Goal: Task Accomplishment & Management: Complete application form

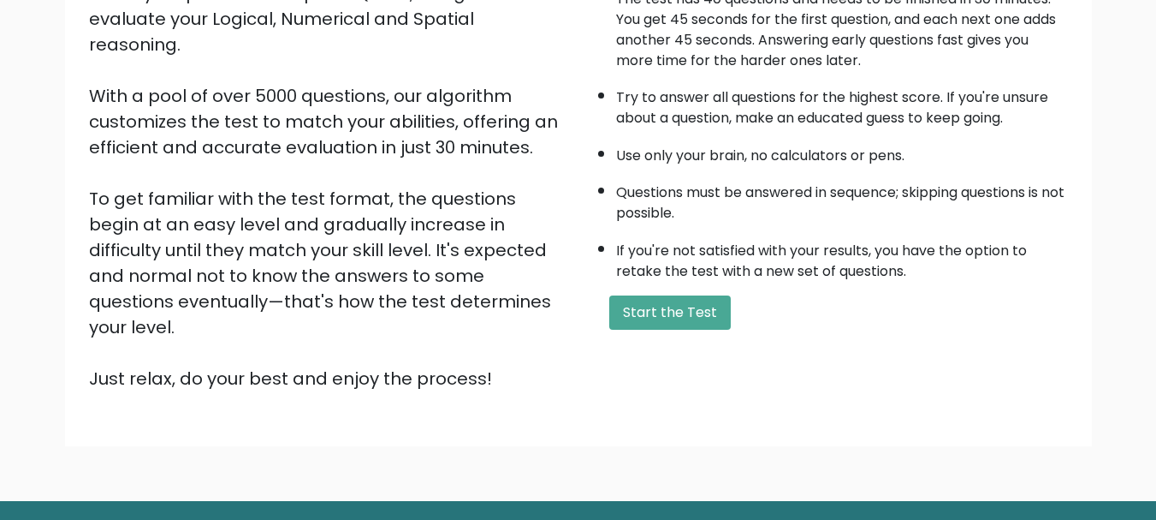
scroll to position [257, 0]
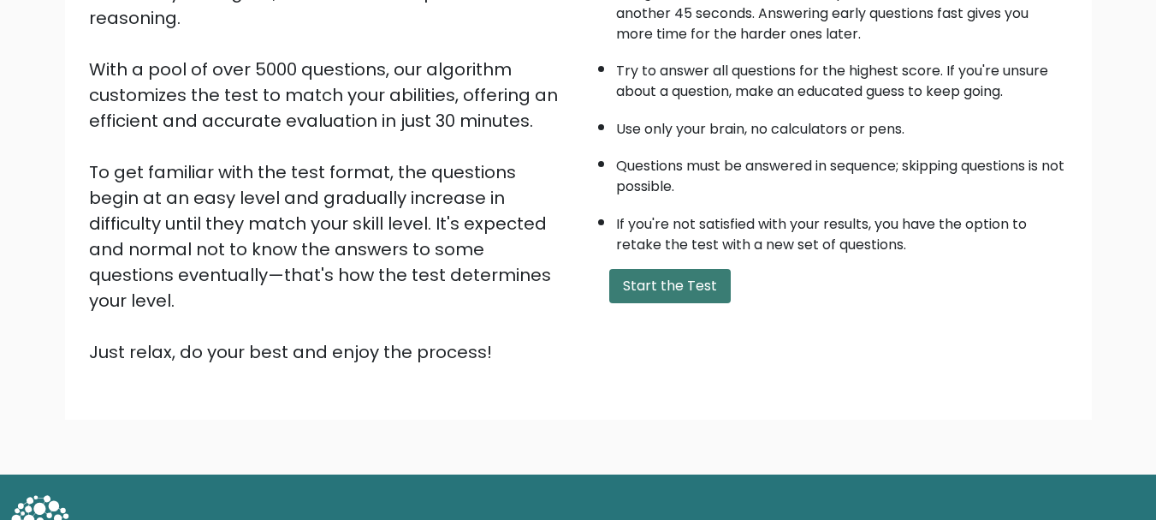
click at [685, 282] on button "Start the Test" at bounding box center [670, 286] width 122 height 34
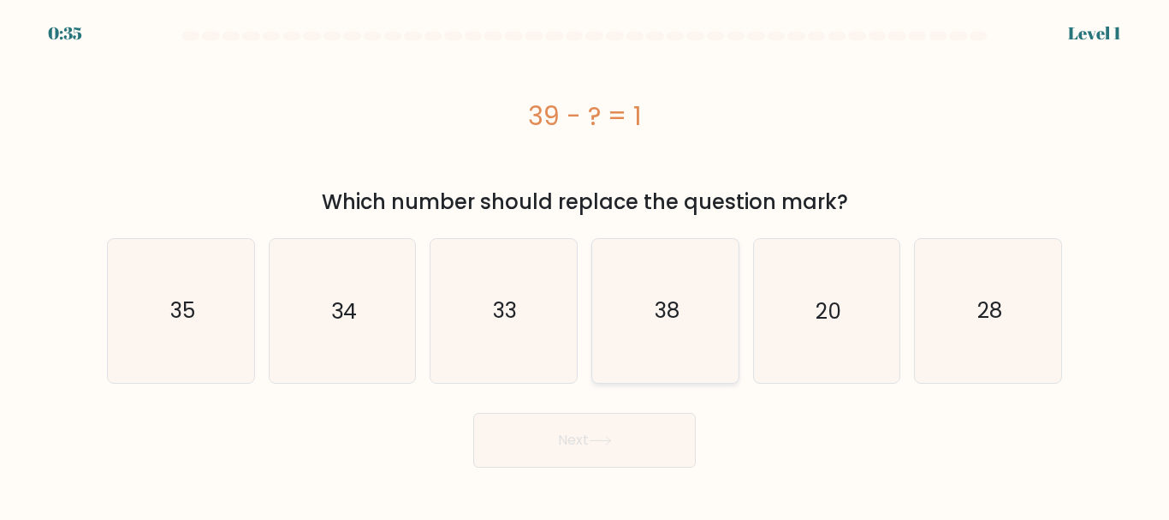
click at [677, 327] on icon "38" at bounding box center [665, 310] width 143 height 143
click at [585, 264] on input "d. 38" at bounding box center [585, 262] width 1 height 4
radio input "true"
click at [650, 440] on button "Next" at bounding box center [584, 440] width 223 height 55
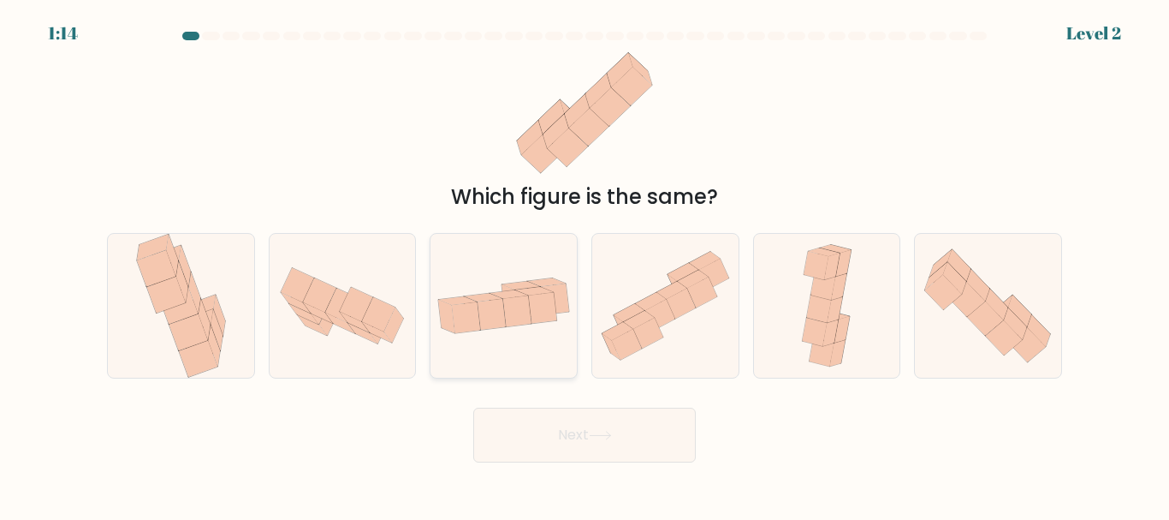
click at [497, 307] on icon at bounding box center [492, 314] width 28 height 31
click at [585, 264] on input "c." at bounding box center [585, 262] width 1 height 4
radio input "true"
click at [634, 422] on button "Next" at bounding box center [584, 434] width 223 height 55
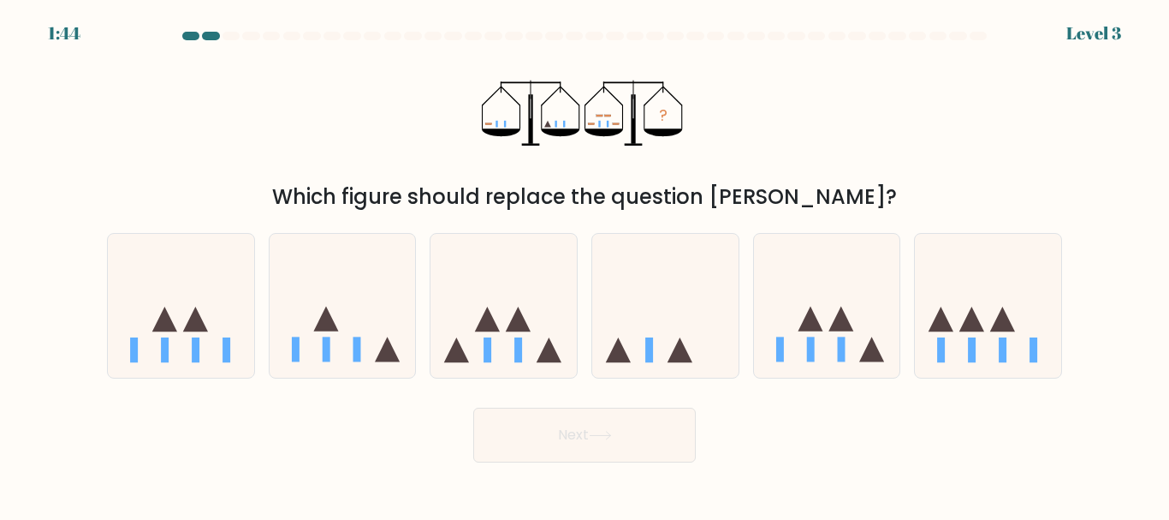
drag, startPoint x: 471, startPoint y: 115, endPoint x: 689, endPoint y: 132, distance: 218.9
click at [687, 132] on div "? Which figure should replace the question mark?" at bounding box center [585, 129] width 976 height 165
click at [716, 145] on div "? Which figure should replace the question mark?" at bounding box center [585, 129] width 976 height 165
click at [669, 174] on icon "?" at bounding box center [585, 113] width 206 height 132
click at [484, 336] on icon at bounding box center [504, 305] width 146 height 121
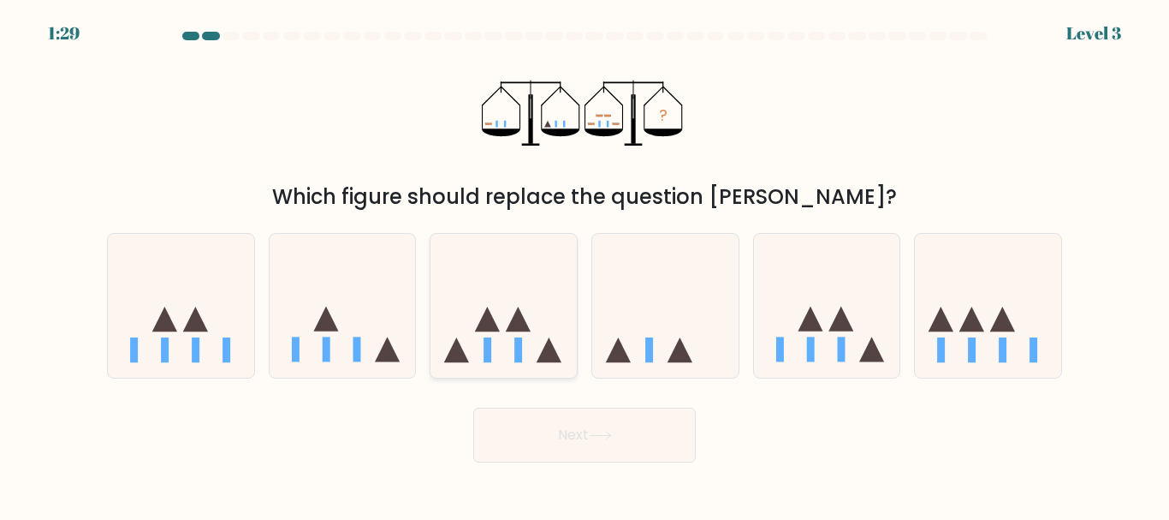
click at [585, 264] on input "c." at bounding box center [585, 262] width 1 height 4
radio input "true"
click at [621, 453] on button "Next" at bounding box center [584, 434] width 223 height 55
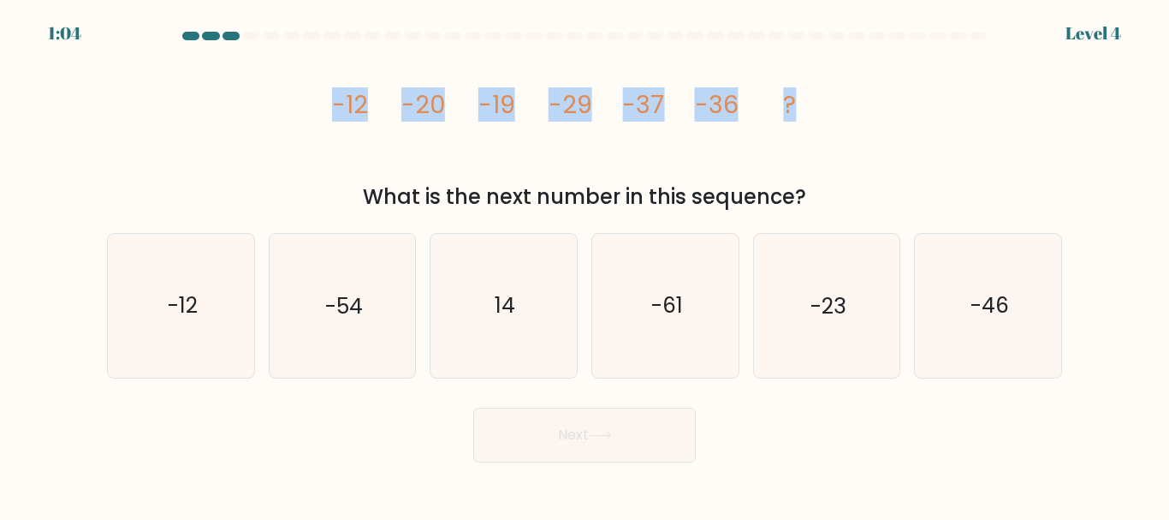
drag, startPoint x: 333, startPoint y: 98, endPoint x: 868, endPoint y: 80, distance: 535.3
click at [841, 96] on icon "image/svg+xml -12 -20 -19 -29 -37 -36 ?" at bounding box center [585, 113] width 514 height 132
copy g "-12 -20 -19 -29 -37 -36 ?"
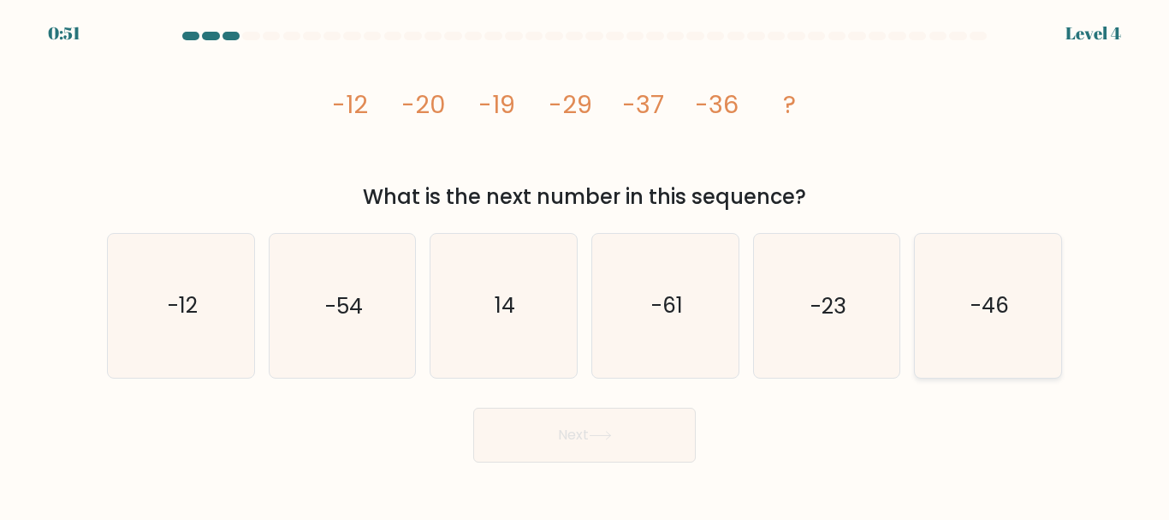
click at [981, 314] on text "-46" at bounding box center [990, 306] width 39 height 30
click at [585, 264] on input "f. -46" at bounding box center [585, 262] width 1 height 4
radio input "true"
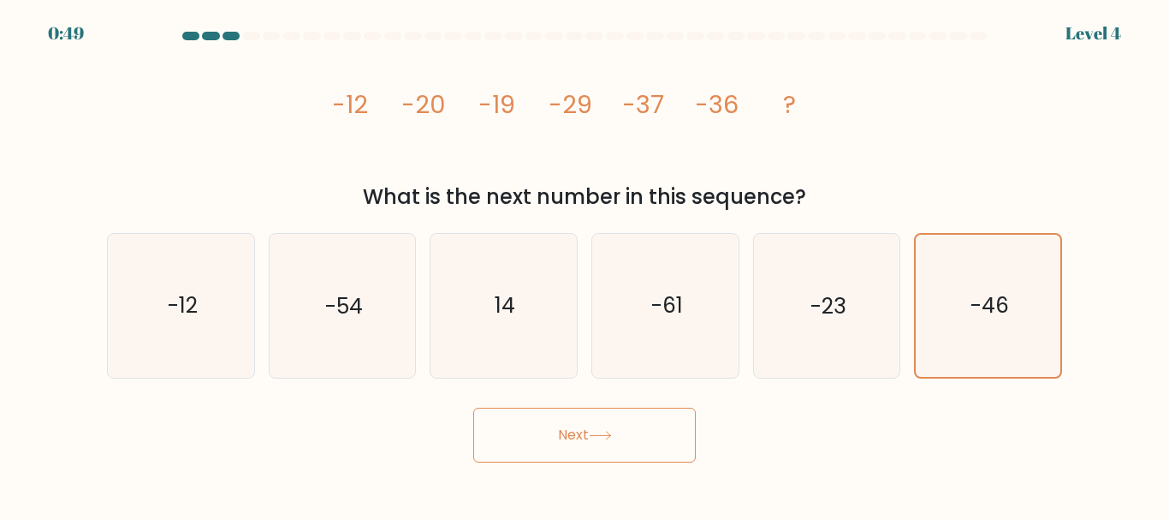
click at [639, 442] on button "Next" at bounding box center [584, 434] width 223 height 55
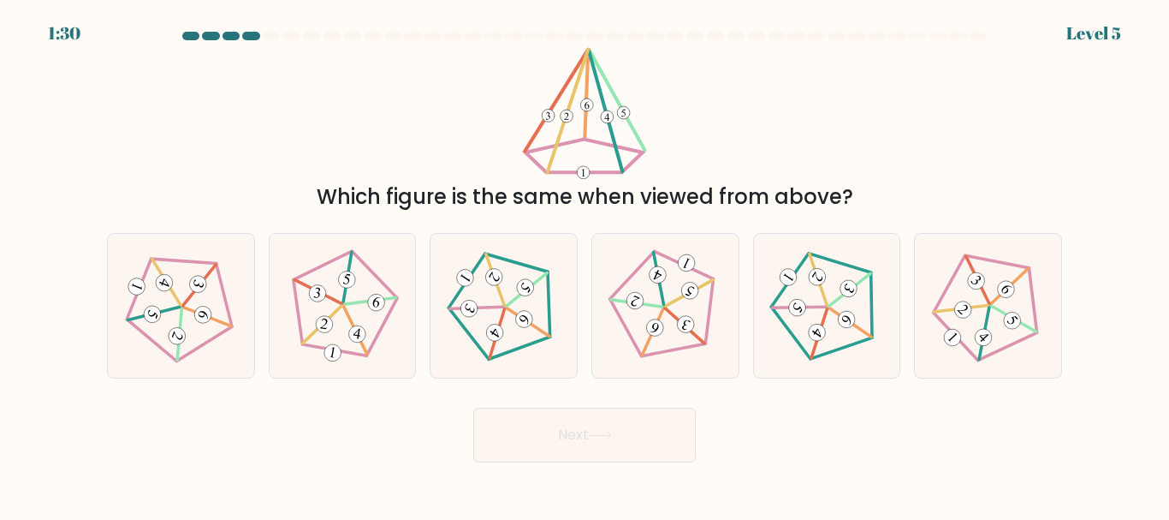
drag, startPoint x: 544, startPoint y: 90, endPoint x: 627, endPoint y: 123, distance: 88.7
click at [627, 123] on icon at bounding box center [584, 113] width 131 height 132
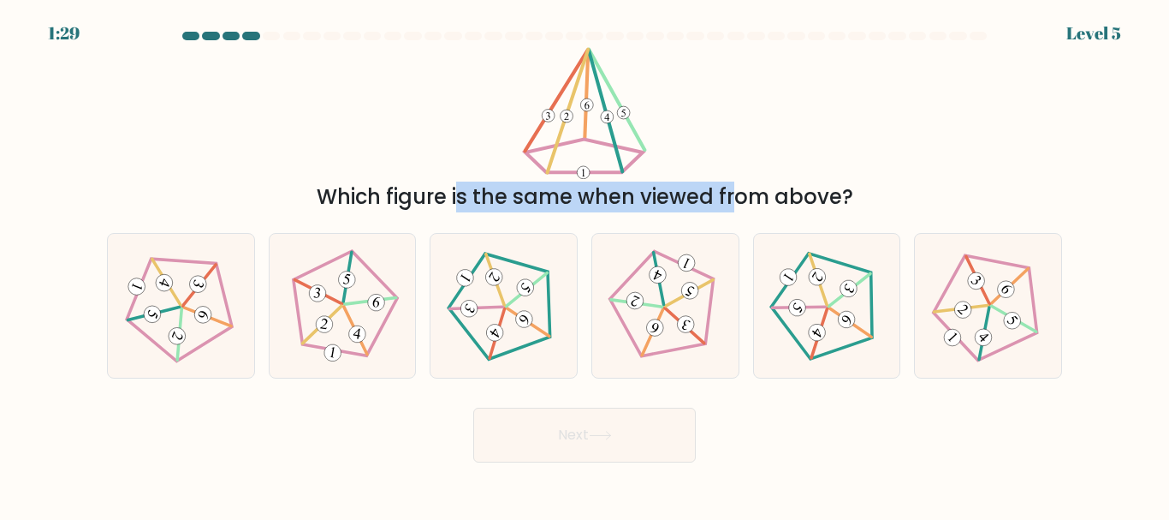
drag, startPoint x: 585, startPoint y: 188, endPoint x: 531, endPoint y: 124, distance: 83.8
click at [531, 124] on div "Which figure is the same when viewed from above?" at bounding box center [585, 129] width 976 height 165
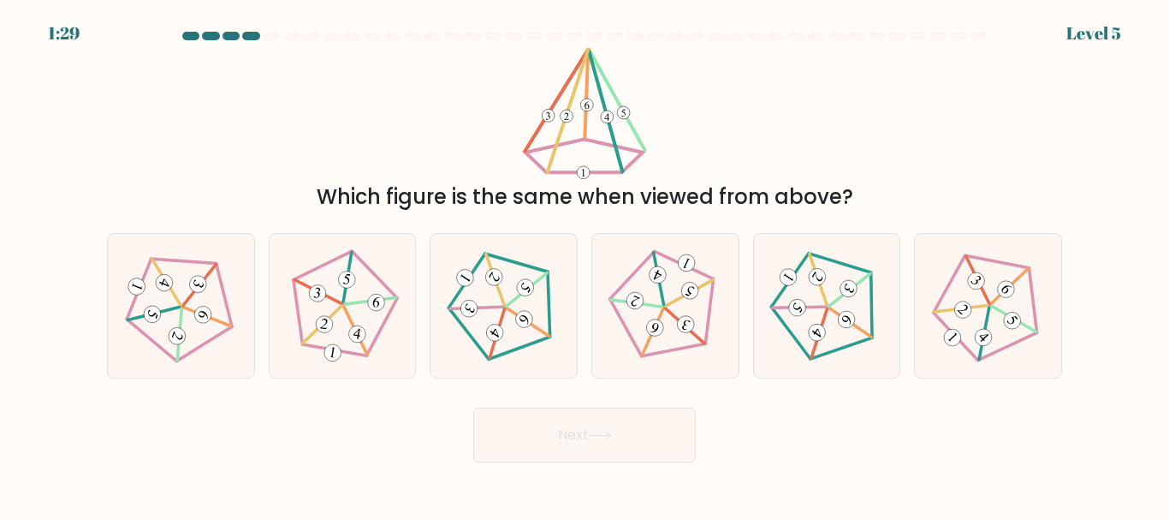
click at [705, 138] on div "Which figure is the same when viewed from above?" at bounding box center [585, 129] width 976 height 165
click at [995, 312] on icon at bounding box center [988, 305] width 115 height 115
click at [585, 264] on input "f." at bounding box center [585, 262] width 1 height 4
radio input "true"
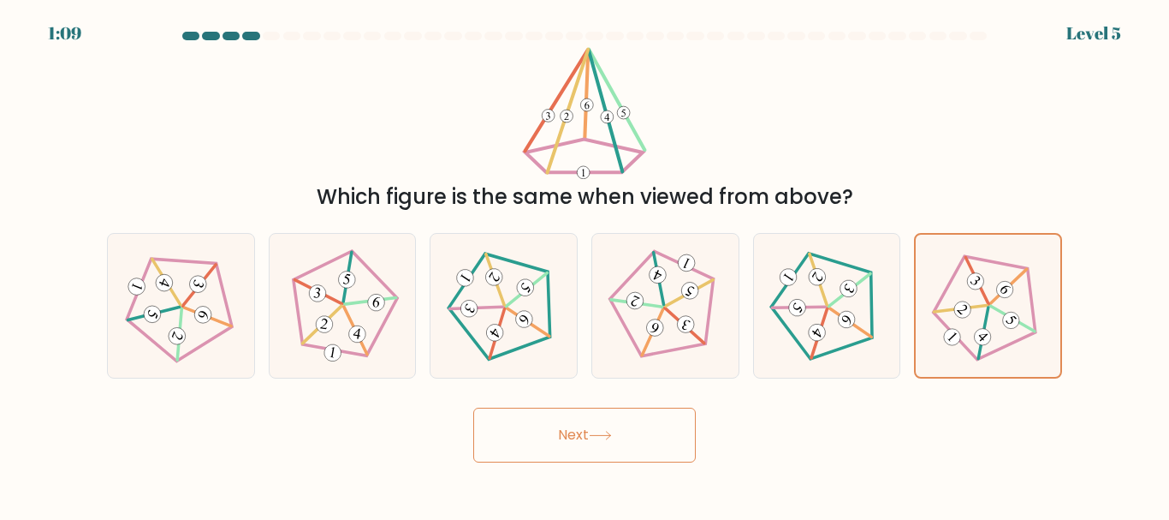
click at [612, 431] on icon at bounding box center [600, 435] width 23 height 9
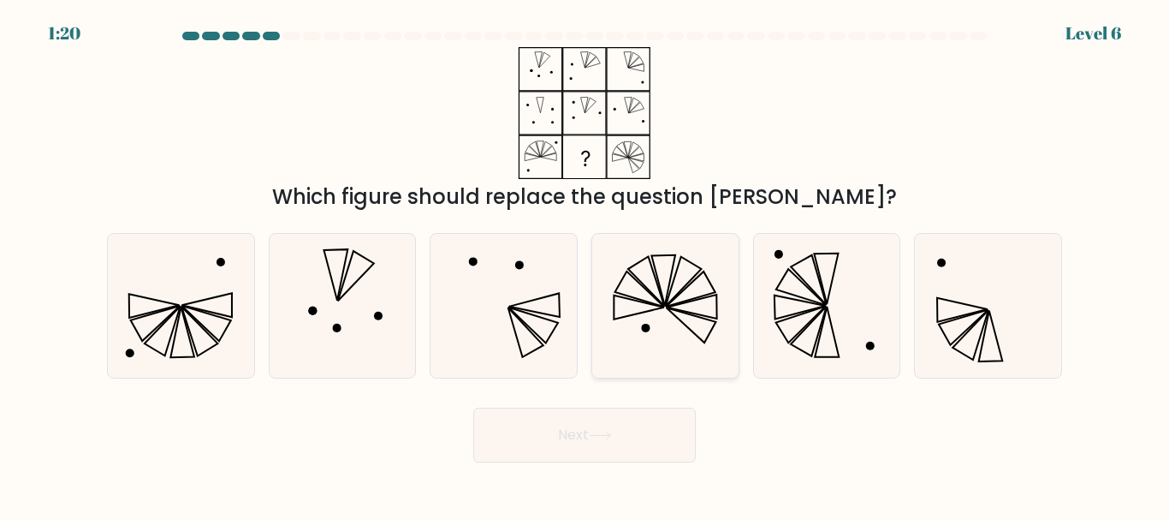
click at [660, 269] on icon at bounding box center [665, 305] width 143 height 143
click at [585, 264] on input "d." at bounding box center [585, 262] width 1 height 4
radio input "true"
click at [639, 425] on button "Next" at bounding box center [584, 434] width 223 height 55
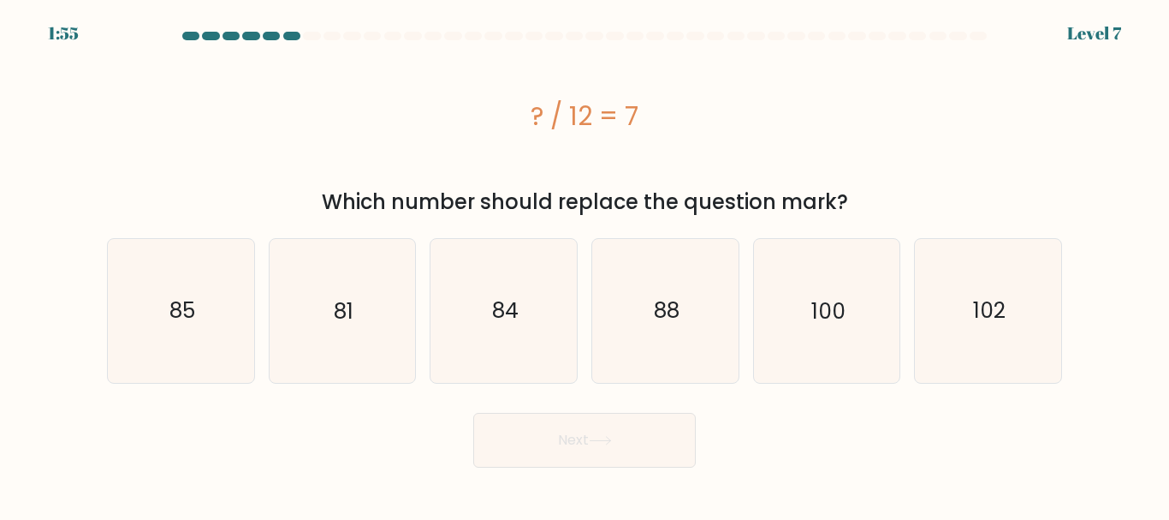
drag, startPoint x: 531, startPoint y: 113, endPoint x: 646, endPoint y: 111, distance: 115.6
click at [646, 111] on div "? / 12 = 7" at bounding box center [584, 116] width 955 height 39
copy div "? / 12 = 7"
click at [567, 278] on icon "84" at bounding box center [503, 310] width 143 height 143
click at [585, 264] on input "c. 84" at bounding box center [585, 262] width 1 height 4
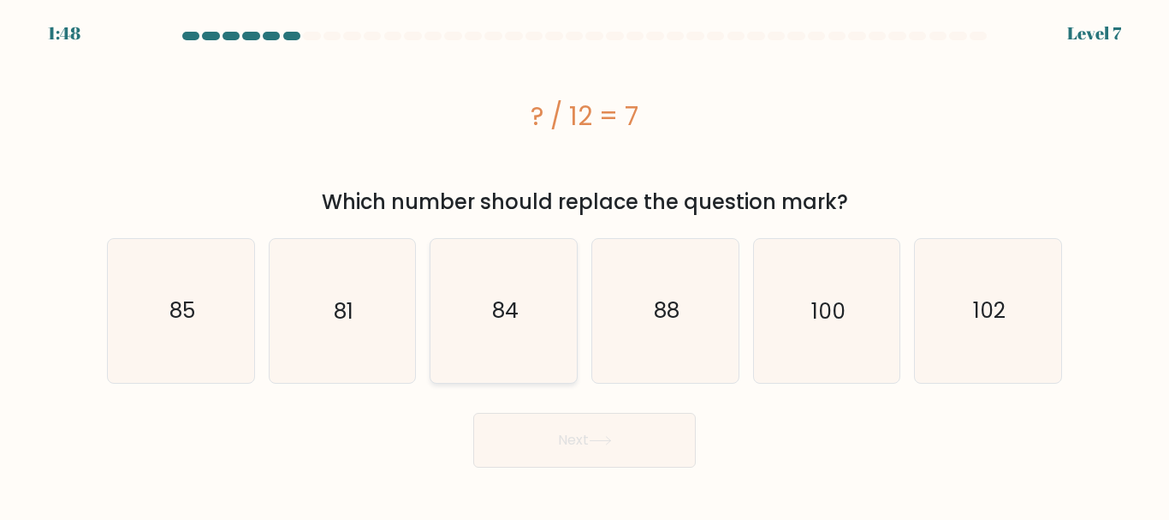
radio input "true"
click at [668, 446] on button "Next" at bounding box center [584, 440] width 223 height 55
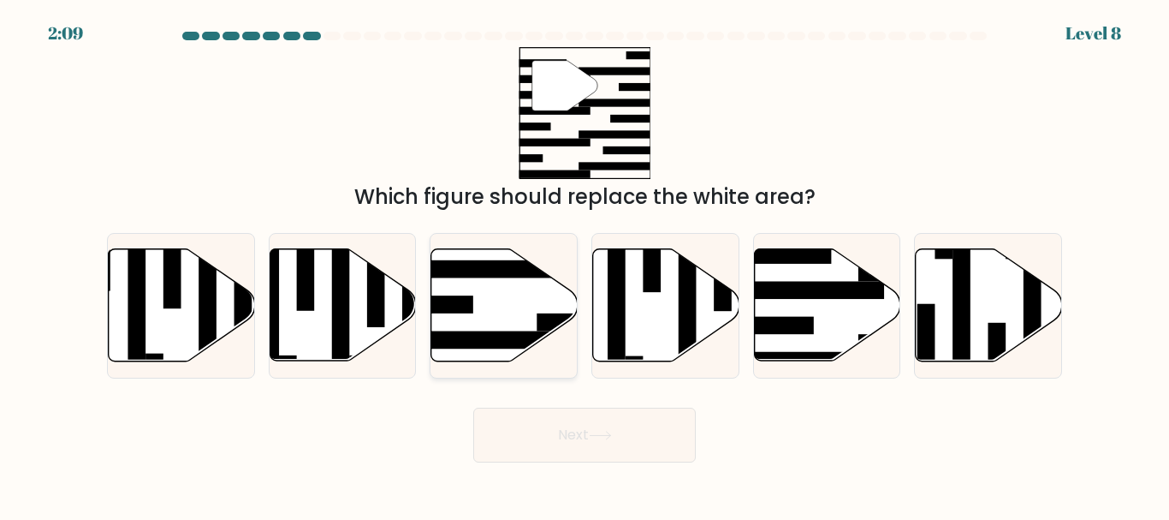
click at [495, 301] on icon at bounding box center [504, 305] width 146 height 112
click at [585, 264] on input "c." at bounding box center [585, 262] width 1 height 4
radio input "true"
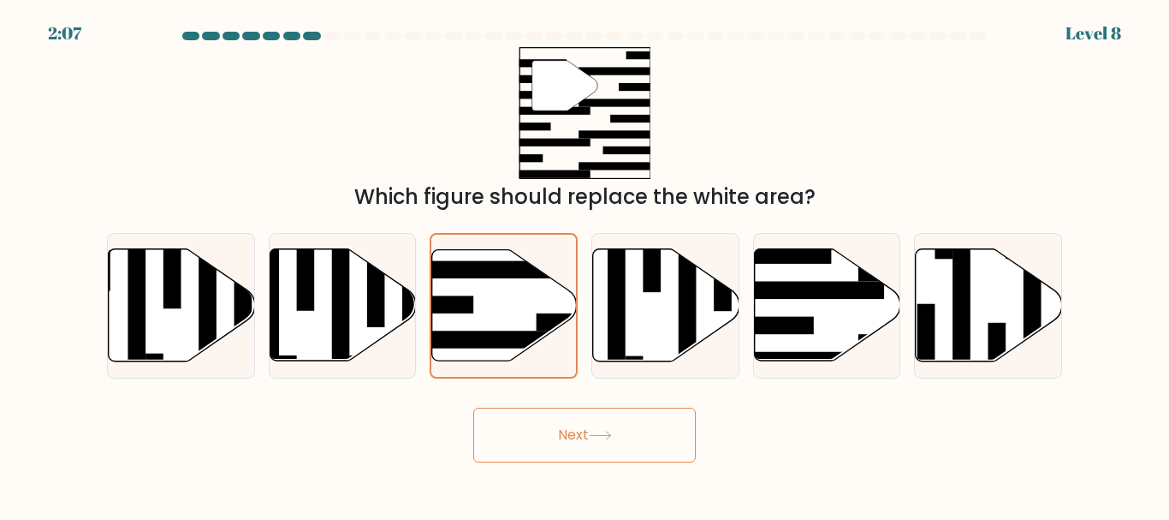
click at [608, 435] on icon at bounding box center [600, 435] width 23 height 9
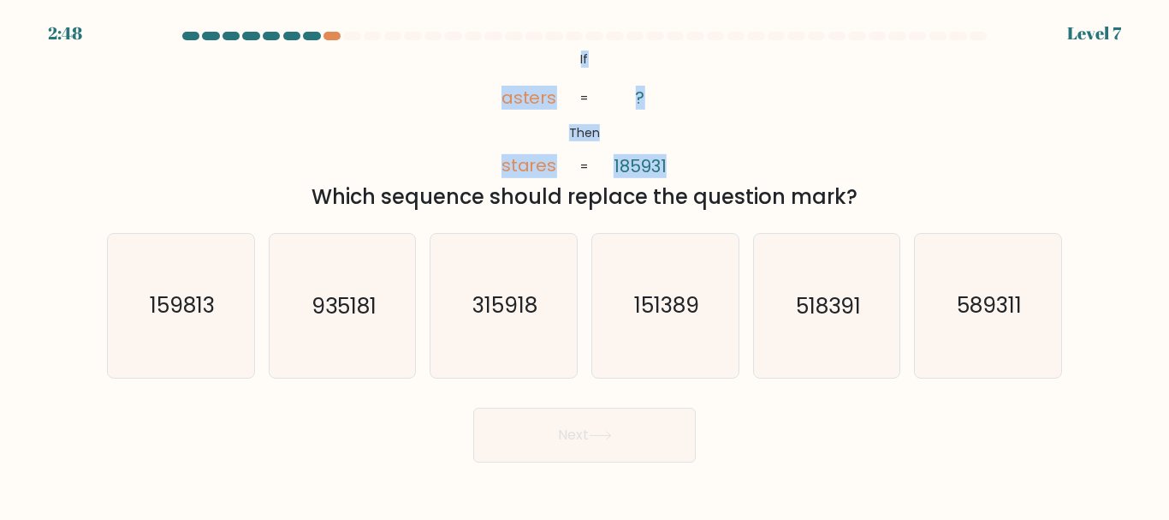
drag, startPoint x: 568, startPoint y: 51, endPoint x: 675, endPoint y: 157, distance: 151.3
click at [675, 157] on icon "@import url('https://fonts.googleapis.com/css?family=Abril+Fatface:400,100,100i…" at bounding box center [585, 113] width 214 height 132
copy icon "If Then asters stares ? 185931"
click at [693, 125] on div "@import url('https://fonts.googleapis.com/css?family=Abril+Fatface:400,100,100i…" at bounding box center [585, 129] width 976 height 165
drag, startPoint x: 574, startPoint y: 51, endPoint x: 868, endPoint y: 204, distance: 330.8
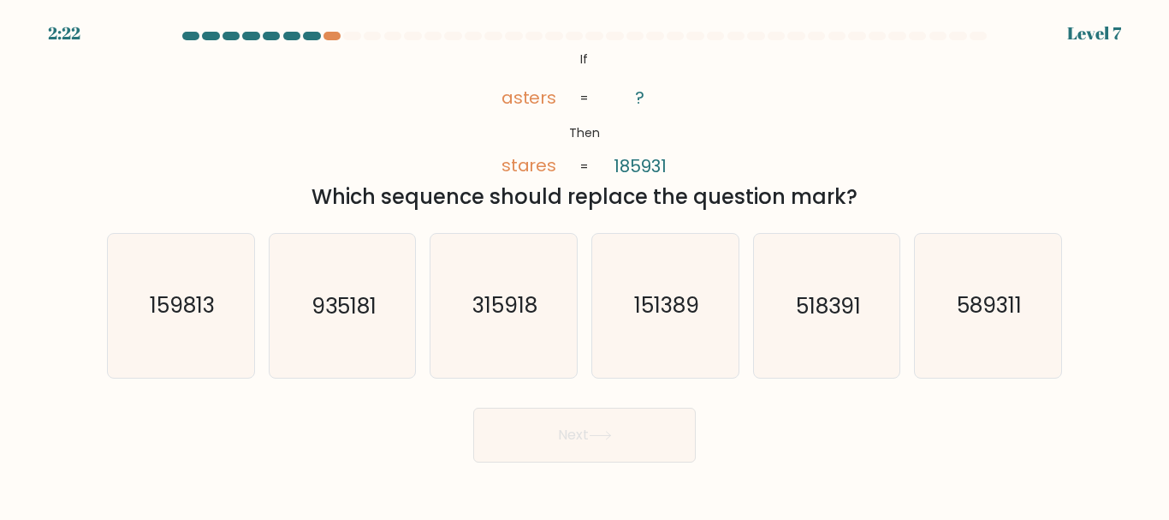
click at [870, 204] on div "@import url('https://fonts.googleapis.com/css?family=Abril+Fatface:400,100,100i…" at bounding box center [585, 129] width 976 height 165
copy div "If Then asters stares ? 185931 = = Which sequence should replace the question m…"
click at [443, 129] on div "@import url('https://fonts.googleapis.com/css?family=Abril+Fatface:400,100,100i…" at bounding box center [585, 129] width 976 height 165
click at [829, 314] on text "518391" at bounding box center [828, 306] width 65 height 30
click at [585, 264] on input "e. 518391" at bounding box center [585, 262] width 1 height 4
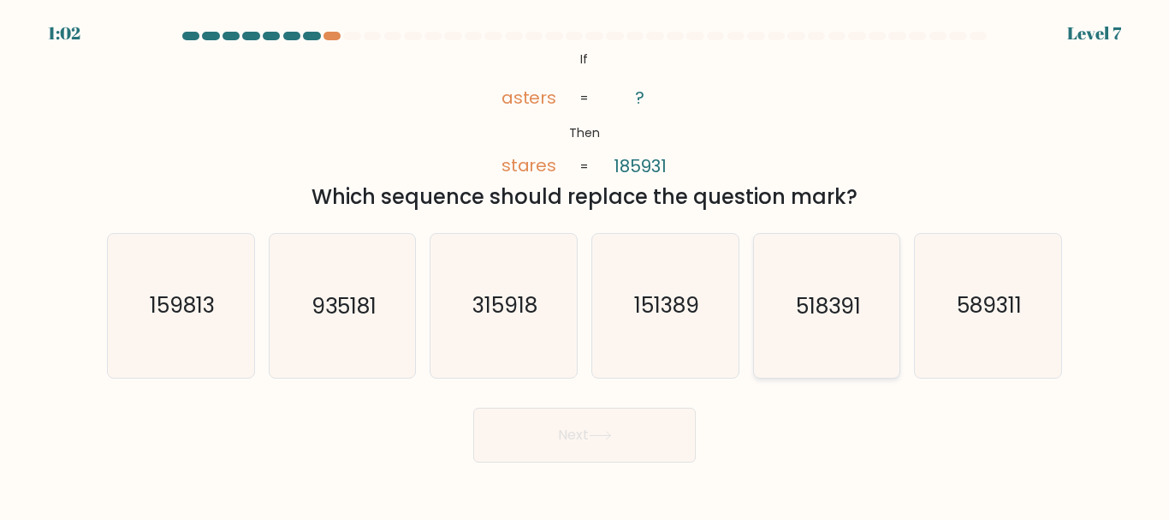
radio input "true"
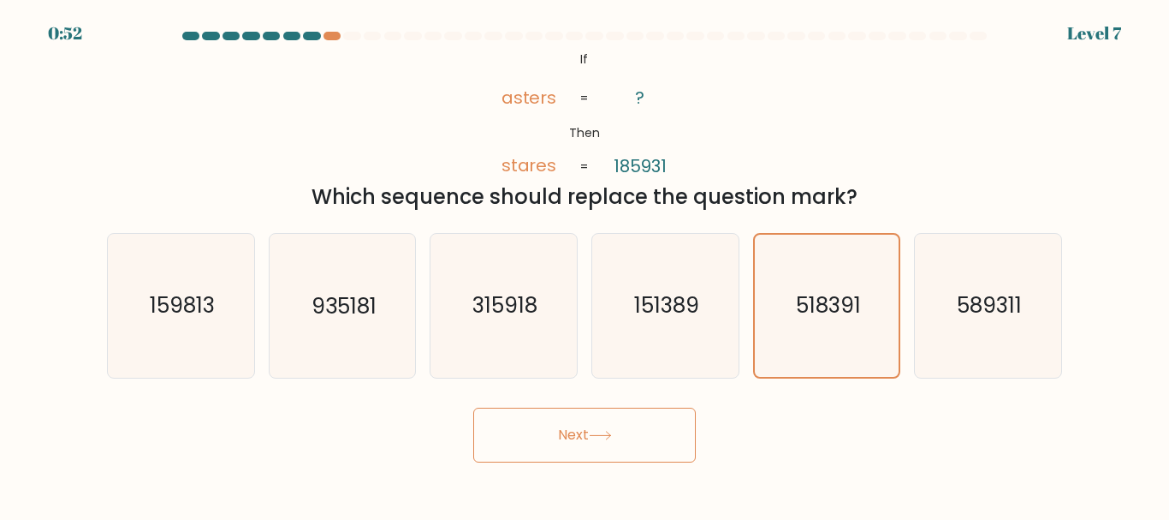
click at [629, 431] on button "Next" at bounding box center [584, 434] width 223 height 55
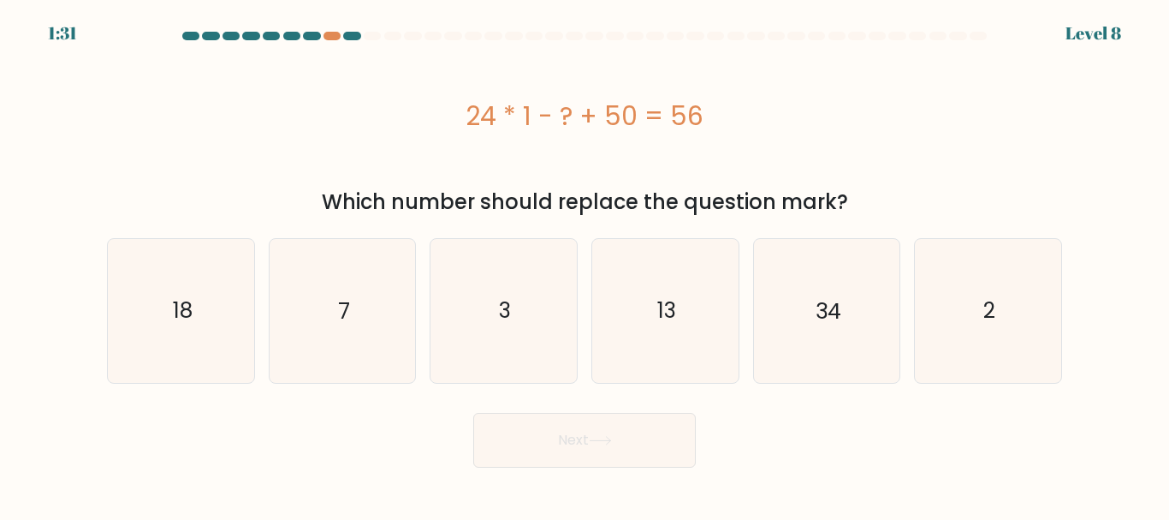
drag, startPoint x: 467, startPoint y: 116, endPoint x: 746, endPoint y: 119, distance: 279.1
click at [746, 119] on div "24 * 1 - ? + 50 = 56" at bounding box center [584, 116] width 955 height 39
copy div "24 * 1 - ? + 50 = 56"
click at [174, 294] on icon "18" at bounding box center [181, 310] width 143 height 143
click at [585, 264] on input "a. 18" at bounding box center [585, 262] width 1 height 4
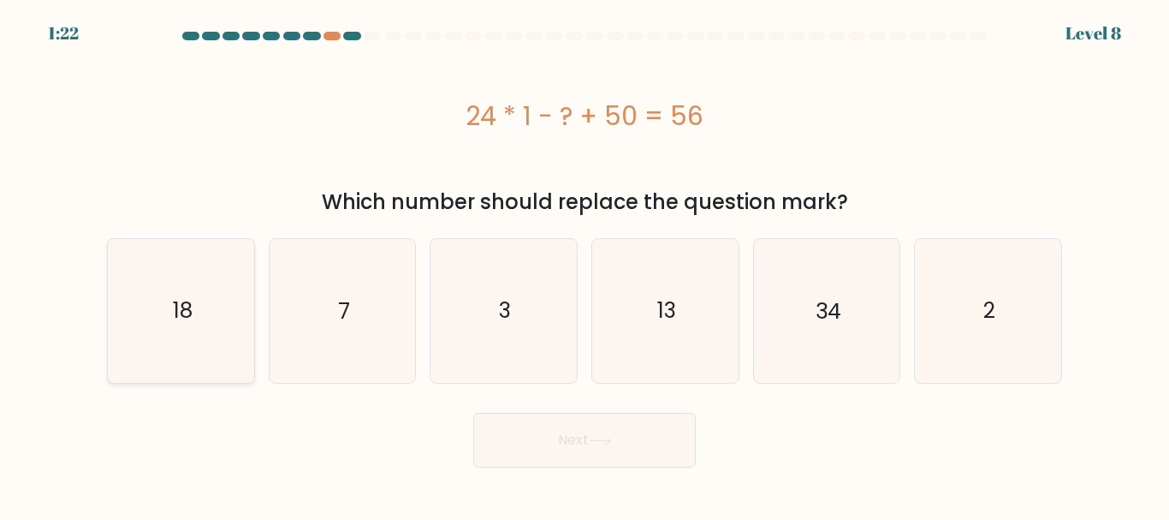
radio input "true"
click at [615, 430] on button "Next" at bounding box center [584, 440] width 223 height 55
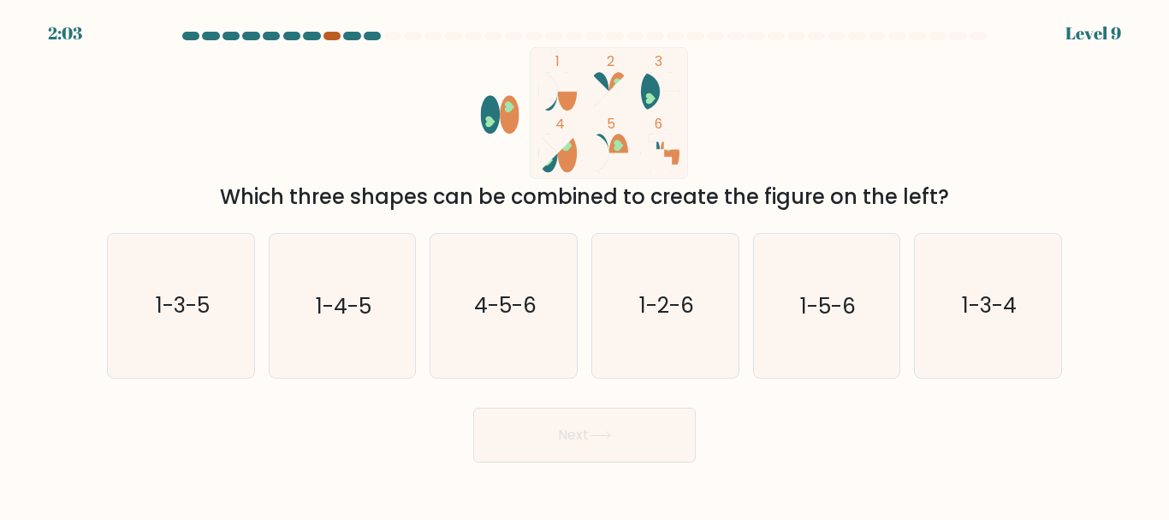
click at [334, 33] on div at bounding box center [332, 36] width 17 height 9
click at [199, 316] on text "1-3-5" at bounding box center [182, 306] width 54 height 30
click at [585, 264] on input "a. 1-3-5" at bounding box center [585, 262] width 1 height 4
radio input "true"
click at [652, 440] on button "Next" at bounding box center [584, 434] width 223 height 55
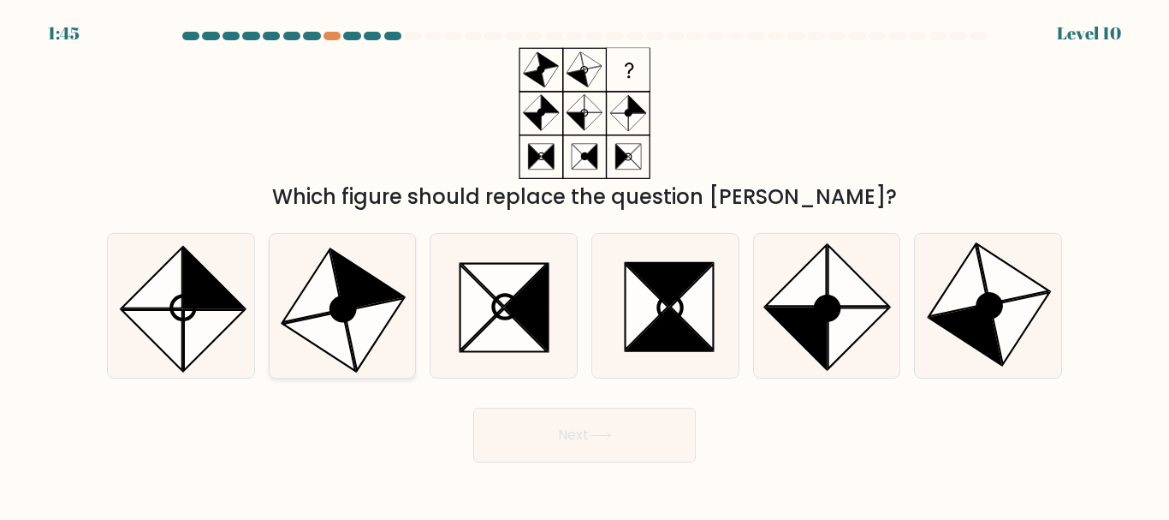
click at [351, 293] on icon at bounding box center [367, 279] width 72 height 59
click at [585, 264] on input "b." at bounding box center [585, 262] width 1 height 4
radio input "true"
click at [631, 439] on button "Next" at bounding box center [584, 434] width 223 height 55
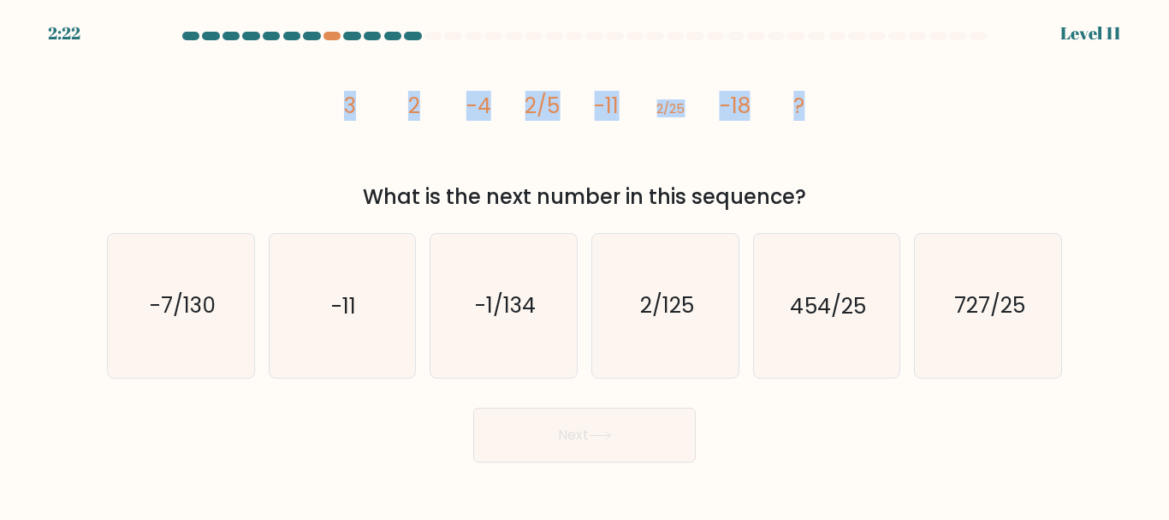
drag, startPoint x: 337, startPoint y: 98, endPoint x: 859, endPoint y: 101, distance: 521.3
click at [859, 101] on div "image/svg+xml 3 2 -4 2/5 -11 2/25 -18 ? What is the next number in this sequenc…" at bounding box center [585, 129] width 976 height 165
drag, startPoint x: 312, startPoint y: 149, endPoint x: 318, endPoint y: 134, distance: 15.7
click at [311, 150] on div "image/svg+xml 3 2 -4 2/5 -11 2/25 -18 ? What is the next number in this sequenc…" at bounding box center [585, 129] width 976 height 165
click at [336, 99] on icon "image/svg+xml 3 2 -4 2/5 -11 2/25 -18 ?" at bounding box center [585, 113] width 514 height 132
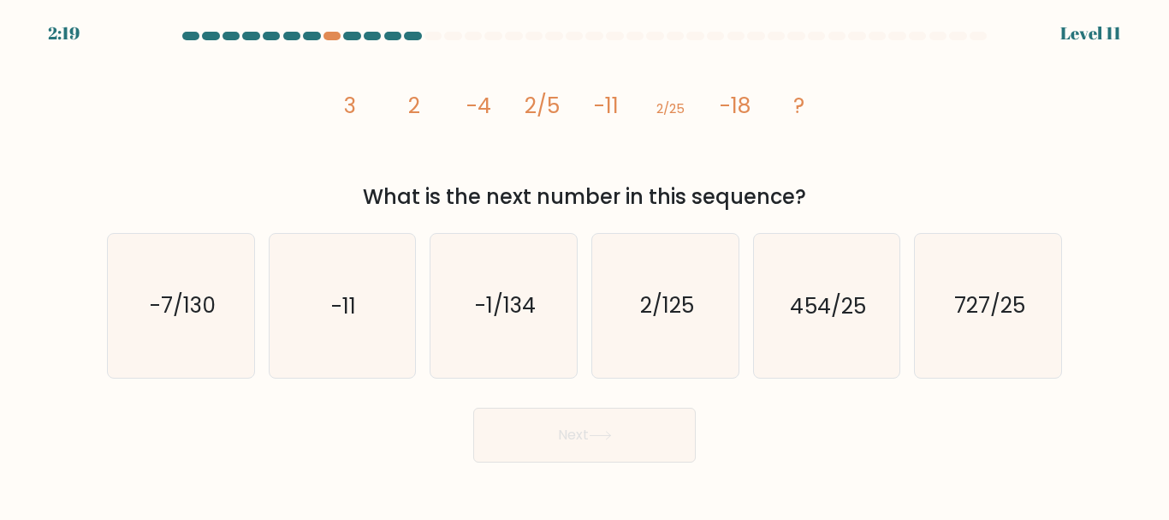
drag, startPoint x: 342, startPoint y: 102, endPoint x: 839, endPoint y: 65, distance: 497.8
click at [873, 191] on div "image/svg+xml 3 2 -4 2/5 -11 2/25 -18 ? What is the next number in this sequenc…" at bounding box center [585, 129] width 976 height 165
copy div "3 2 -4 2/5 -11 2/25 -18 ? What is the next number in this sequence?"
drag, startPoint x: 664, startPoint y: 302, endPoint x: 661, endPoint y: 384, distance: 82.2
click at [664, 303] on text "2/125" at bounding box center [666, 306] width 54 height 30
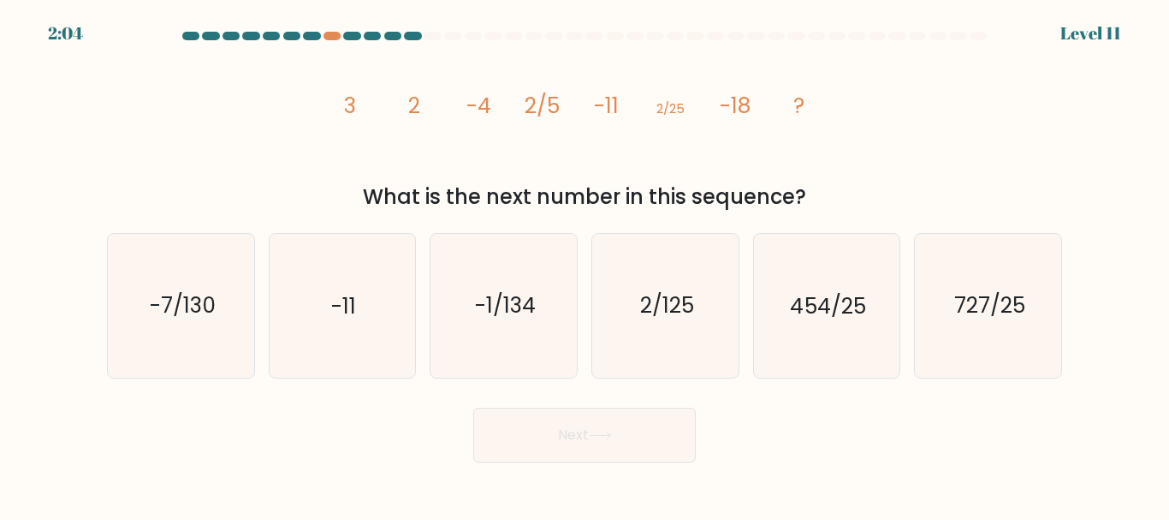
click at [585, 264] on input "d. 2/125" at bounding box center [585, 262] width 1 height 4
radio input "true"
click at [635, 442] on button "Next" at bounding box center [584, 434] width 223 height 55
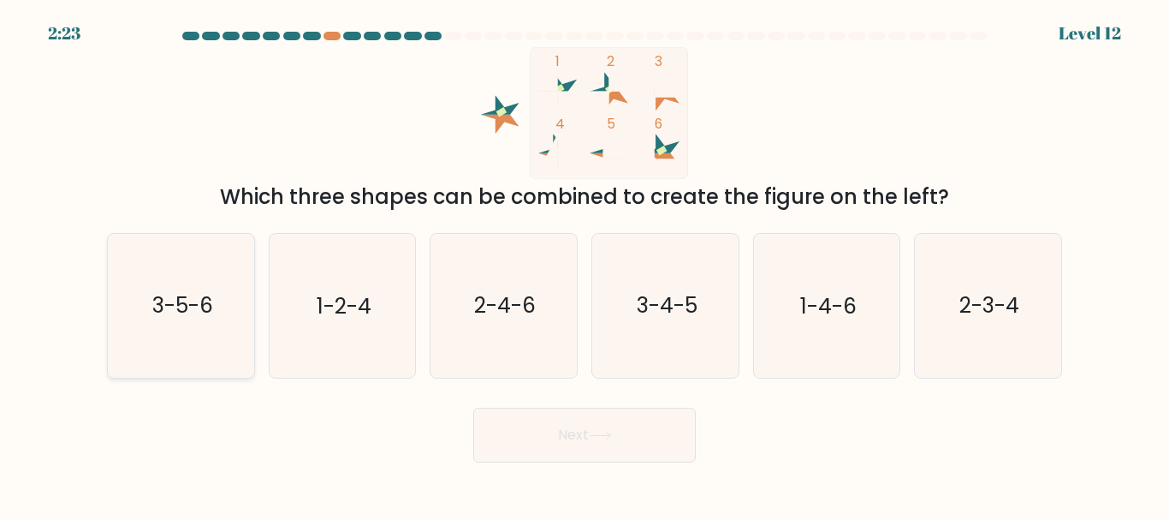
click at [226, 304] on icon "3-5-6" at bounding box center [181, 305] width 143 height 143
click at [585, 264] on input "a. 3-5-6" at bounding box center [585, 262] width 1 height 4
radio input "true"
click at [586, 435] on button "Next" at bounding box center [584, 434] width 223 height 55
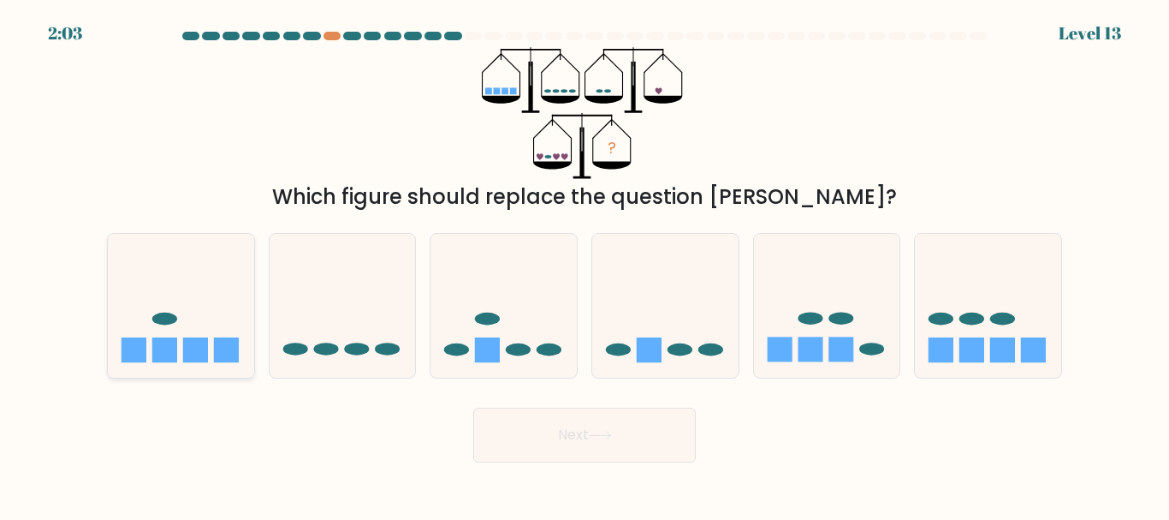
click at [202, 348] on rect at bounding box center [195, 349] width 25 height 25
click at [585, 264] on input "a." at bounding box center [585, 262] width 1 height 4
radio input "true"
click at [671, 343] on icon at bounding box center [665, 305] width 146 height 121
click at [585, 264] on input "d." at bounding box center [585, 262] width 1 height 4
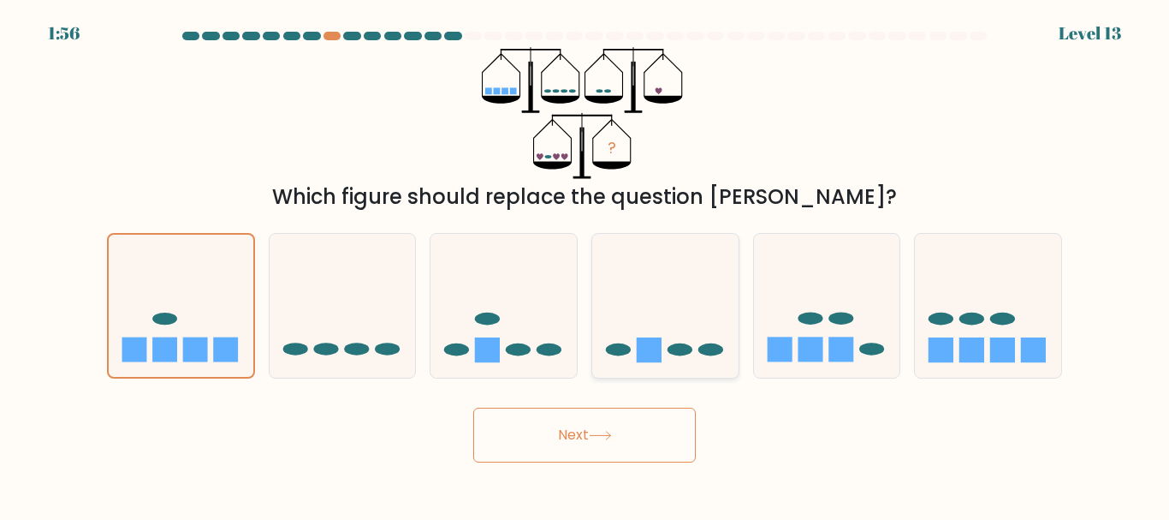
radio input "true"
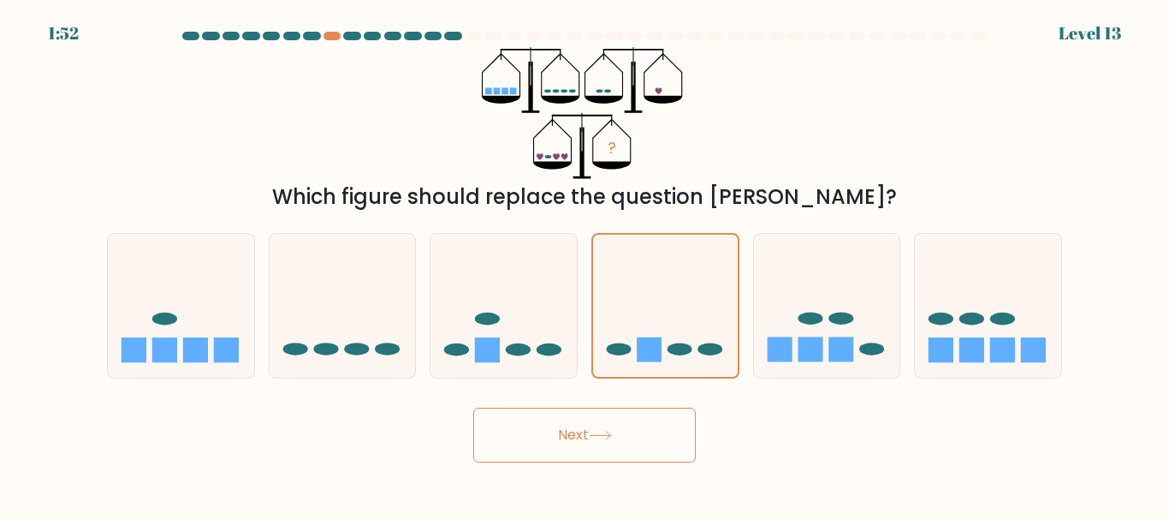
click at [612, 431] on icon at bounding box center [600, 435] width 23 height 9
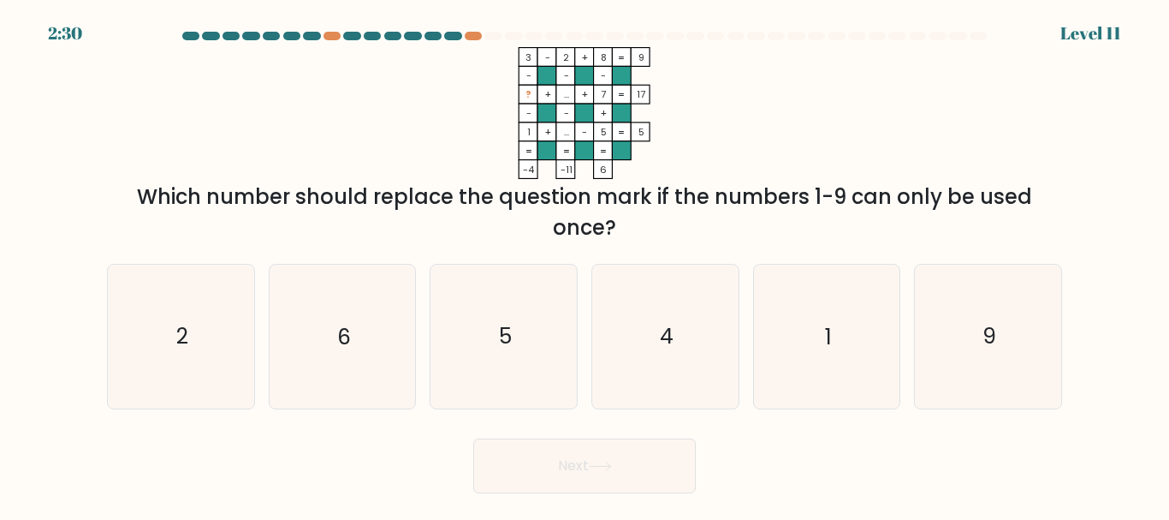
drag, startPoint x: 524, startPoint y: 48, endPoint x: 795, endPoint y: 220, distance: 321.3
click at [795, 220] on div "3 - 2 + 8 9 - - - ? + ... + 7 17 - - + 1 + ... - 5 = 5 = = = = -4 -11 6 = Which…" at bounding box center [585, 145] width 976 height 196
copy div "3 - 2 + 8 9 - - - ? + ... + 7 17 - - + 1 + ... - 5 = 5 = = = = -4 -11 6 = Which…"
click at [449, 114] on icon "3 - 2 + 8 9 - - - ? + ... + 7 17 - - + 1 + ... - 5 = 5 = = = = -4 -11 6 =" at bounding box center [585, 113] width 514 height 132
click at [712, 128] on icon "3 - 2 + 8 9 - - - ? + ... + 7 17 - - + 1 + ... - 5 = 5 = = = = -4 -11 6 =" at bounding box center [585, 113] width 514 height 132
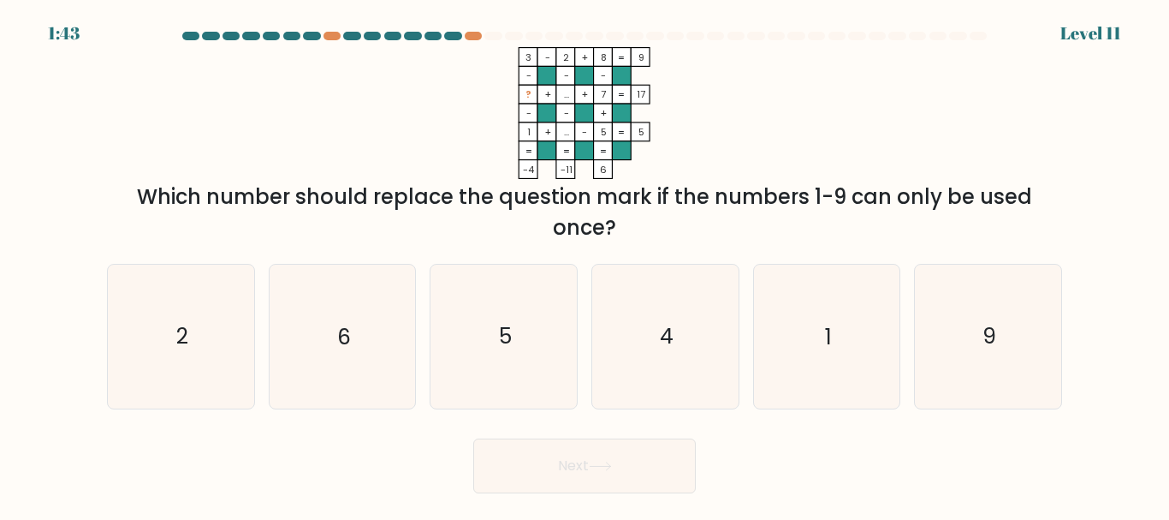
drag, startPoint x: 524, startPoint y: 53, endPoint x: 634, endPoint y: 237, distance: 214.6
click at [634, 237] on div "3 - 2 + 8 9 - - - ? + ... + 7 17 - - + 1 + ... - 5 = 5 = = = = -4 -11 6 = Which…" at bounding box center [585, 145] width 976 height 196
copy div "3 - 2 + 8 9 - - - ? + ... + 7 17 - - + 1 + ... - 5 = 5 = = = = -4 -11 6 = Which…"
click at [651, 79] on icon "3 - 2 + 8 9 - - - ? + ... + 7 17 - - + 1 + ... - 5 = 5 = = = = -4 -11 6 =" at bounding box center [585, 113] width 514 height 132
click at [640, 74] on icon "3 - 2 + 8 9 - - - ? + ... + 7 17 - - + 1 + ... - 5 = 5 = = = = -4 -11 6 =" at bounding box center [585, 113] width 514 height 132
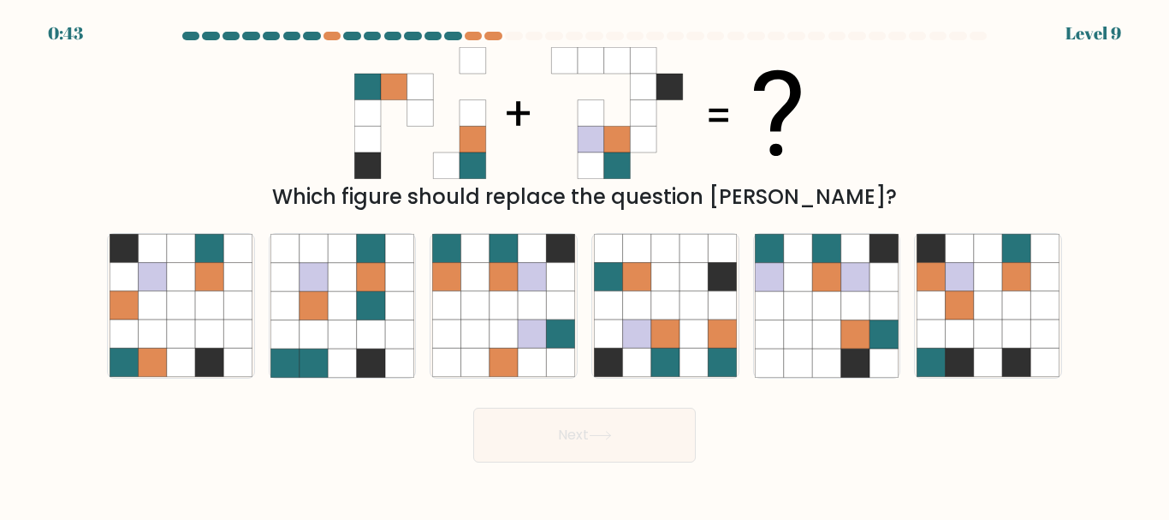
click at [744, 149] on icon at bounding box center [584, 113] width 460 height 132
click at [750, 146] on icon at bounding box center [584, 113] width 460 height 132
click at [708, 314] on icon at bounding box center [694, 305] width 28 height 28
click at [585, 264] on input "d." at bounding box center [585, 262] width 1 height 4
radio input "true"
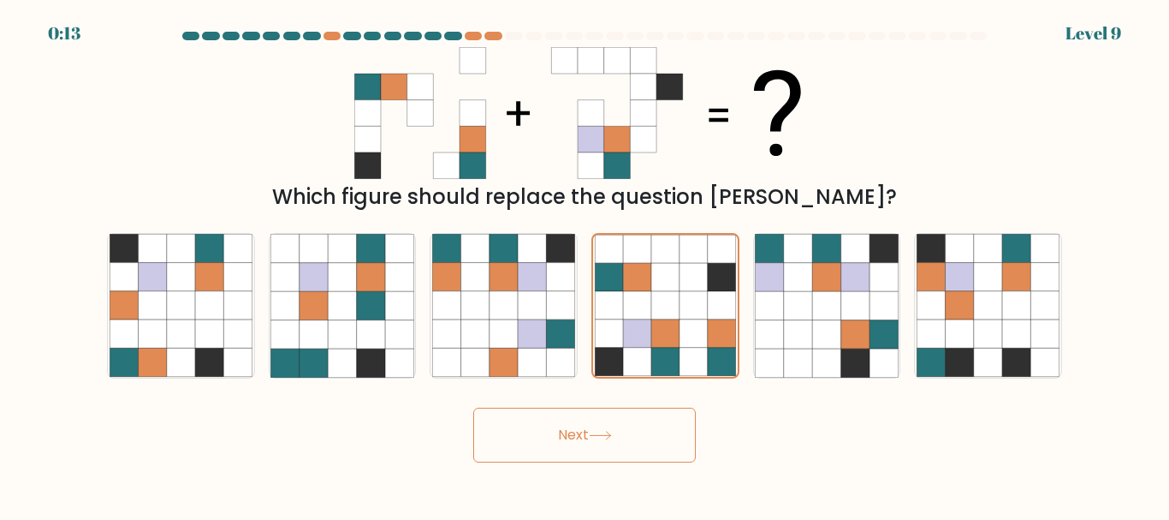
click at [624, 430] on button "Next" at bounding box center [584, 434] width 223 height 55
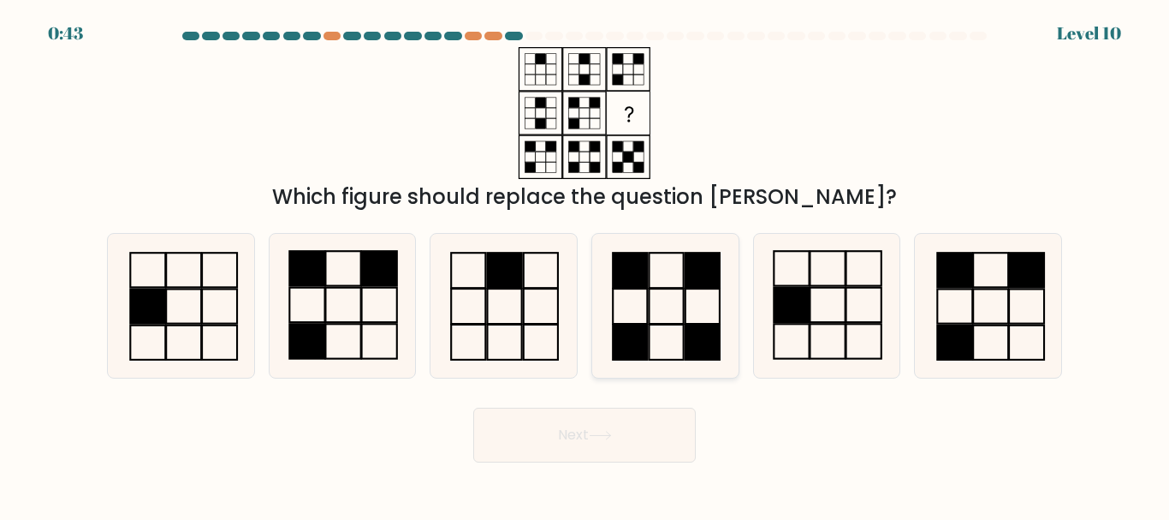
click at [692, 301] on icon at bounding box center [665, 305] width 143 height 143
click at [585, 264] on input "d." at bounding box center [585, 262] width 1 height 4
radio input "true"
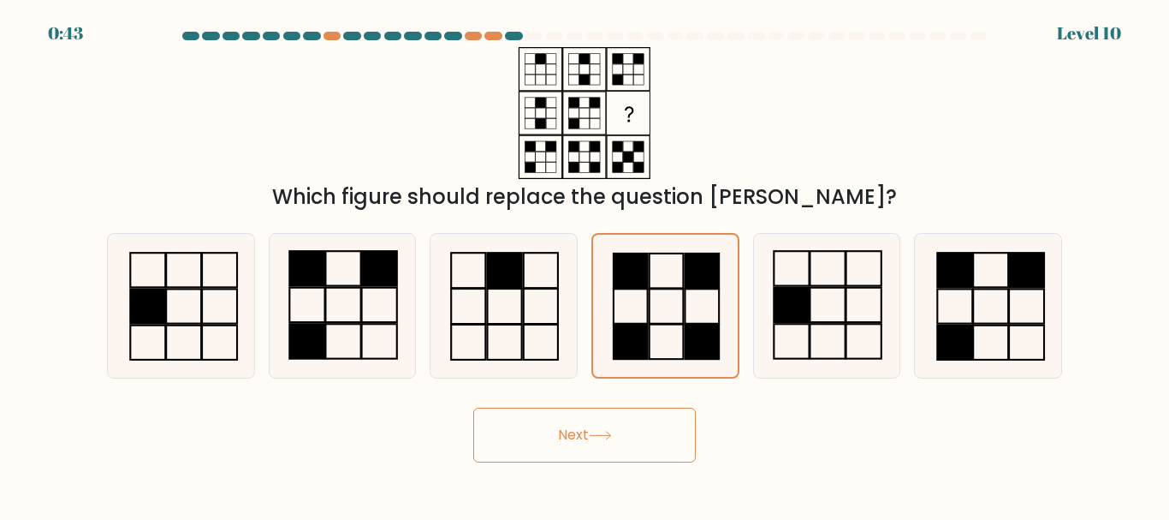
click at [621, 440] on button "Next" at bounding box center [584, 434] width 223 height 55
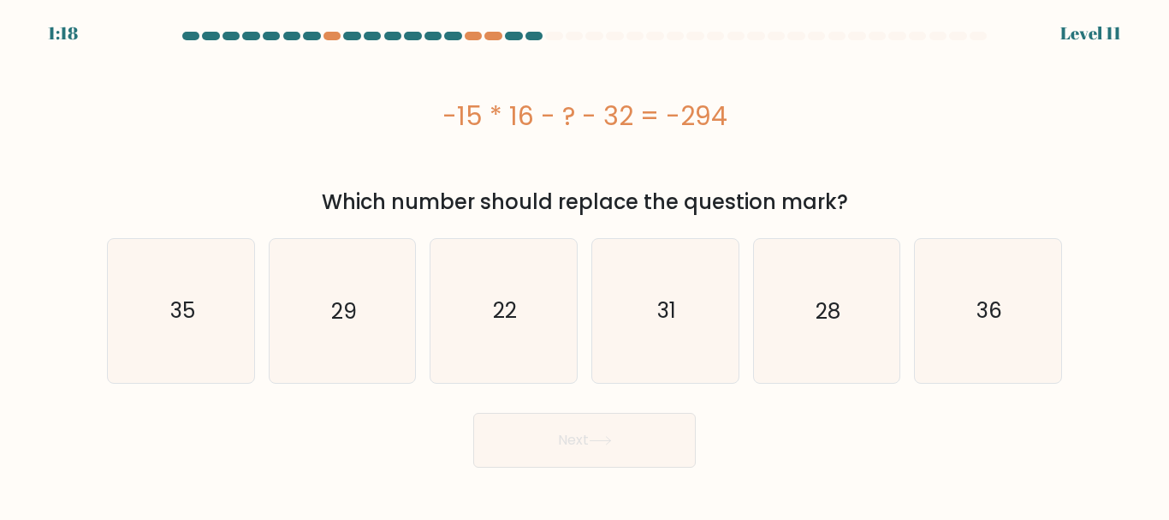
drag, startPoint x: 445, startPoint y: 109, endPoint x: 740, endPoint y: 116, distance: 294.6
click at [740, 116] on div "-15 * 16 - ? - 32 = -294" at bounding box center [584, 116] width 955 height 39
copy div "-15 * 16 - ? - 32 = -294"
click at [512, 294] on icon "22" at bounding box center [503, 310] width 143 height 143
click at [585, 264] on input "c. 22" at bounding box center [585, 262] width 1 height 4
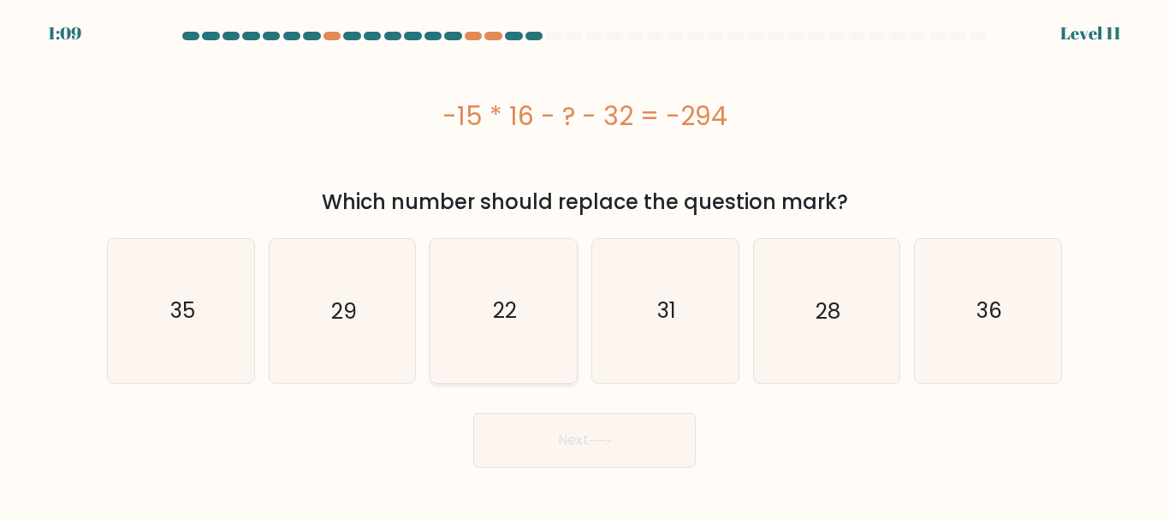
radio input "true"
click at [609, 453] on button "Next" at bounding box center [584, 440] width 223 height 55
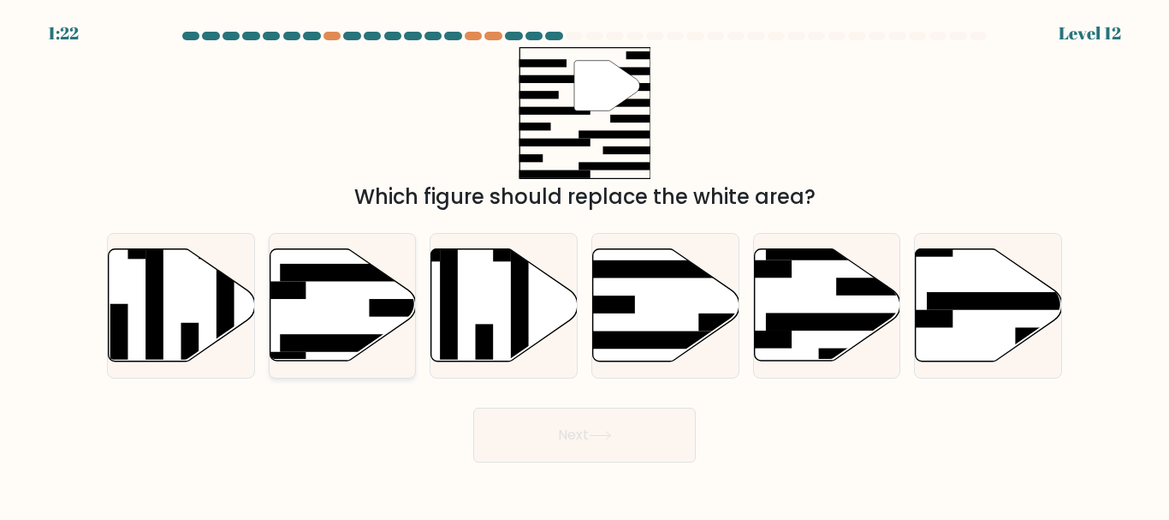
click at [340, 315] on icon at bounding box center [343, 305] width 146 height 112
click at [585, 264] on input "b." at bounding box center [585, 262] width 1 height 4
radio input "true"
click at [642, 431] on button "Next" at bounding box center [584, 434] width 223 height 55
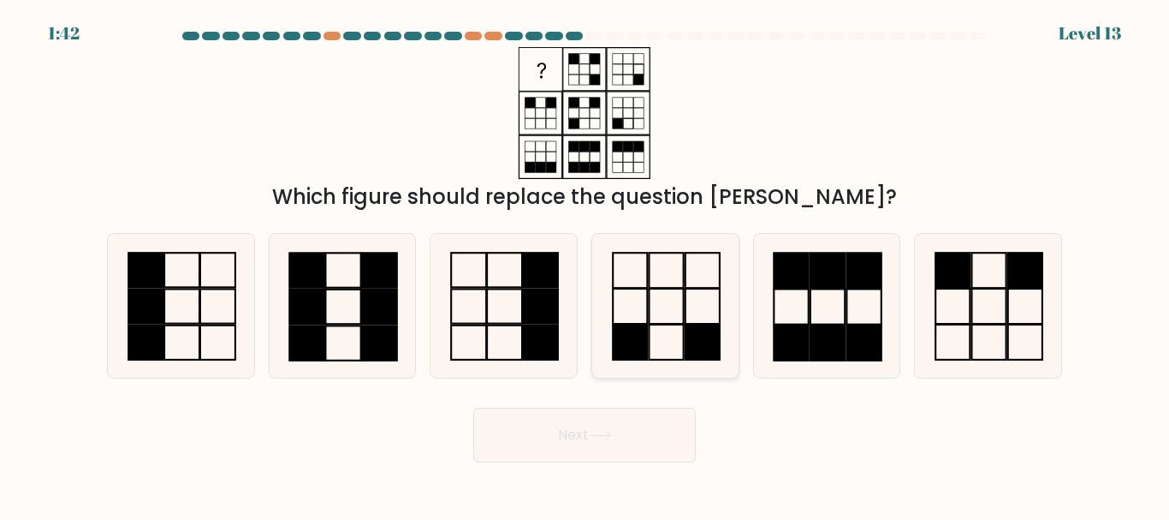
click at [662, 309] on icon at bounding box center [665, 305] width 143 height 143
click at [585, 264] on input "d." at bounding box center [585, 262] width 1 height 4
radio input "true"
click at [646, 423] on button "Next" at bounding box center [584, 434] width 223 height 55
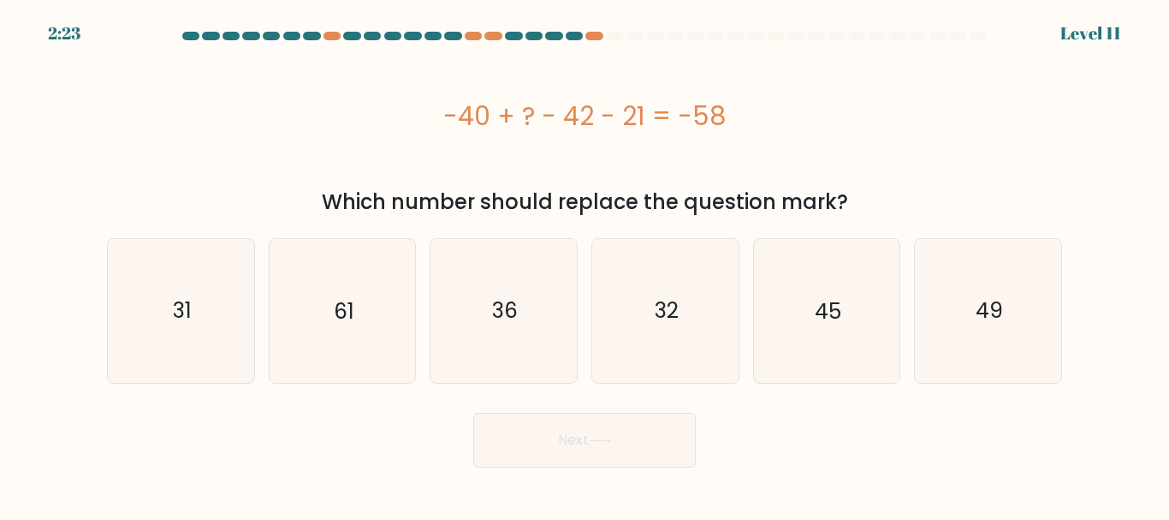
drag, startPoint x: 436, startPoint y: 112, endPoint x: 734, endPoint y: 119, distance: 298.8
click at [734, 119] on div "-40 + ? - 42 - 21 = -58" at bounding box center [584, 116] width 955 height 39
copy div "-40 + ? - 42 - 21 = -58"
click at [900, 295] on div "45" at bounding box center [827, 310] width 148 height 145
click at [585, 264] on input "e. 45" at bounding box center [585, 262] width 1 height 4
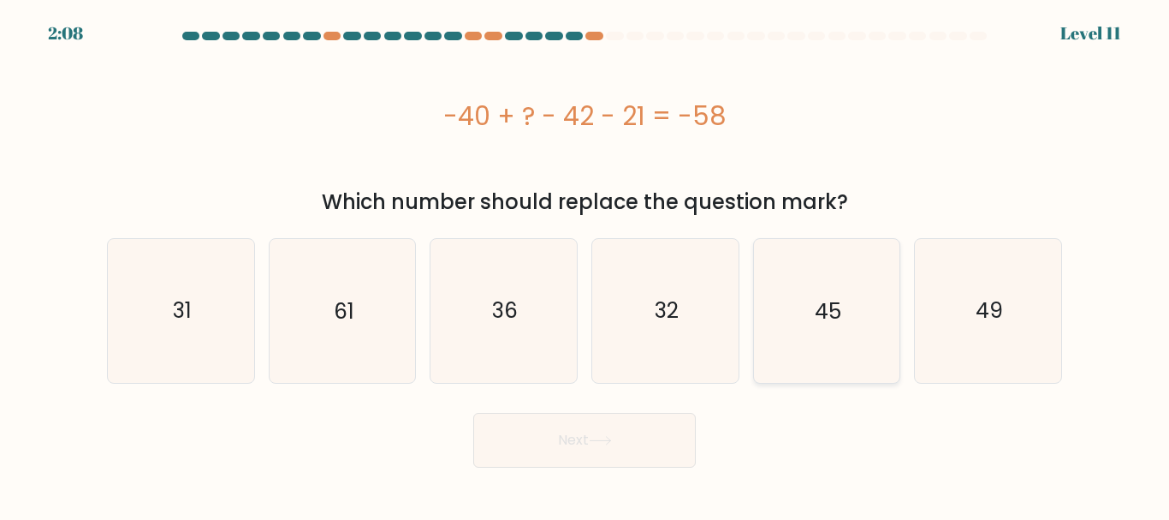
radio input "true"
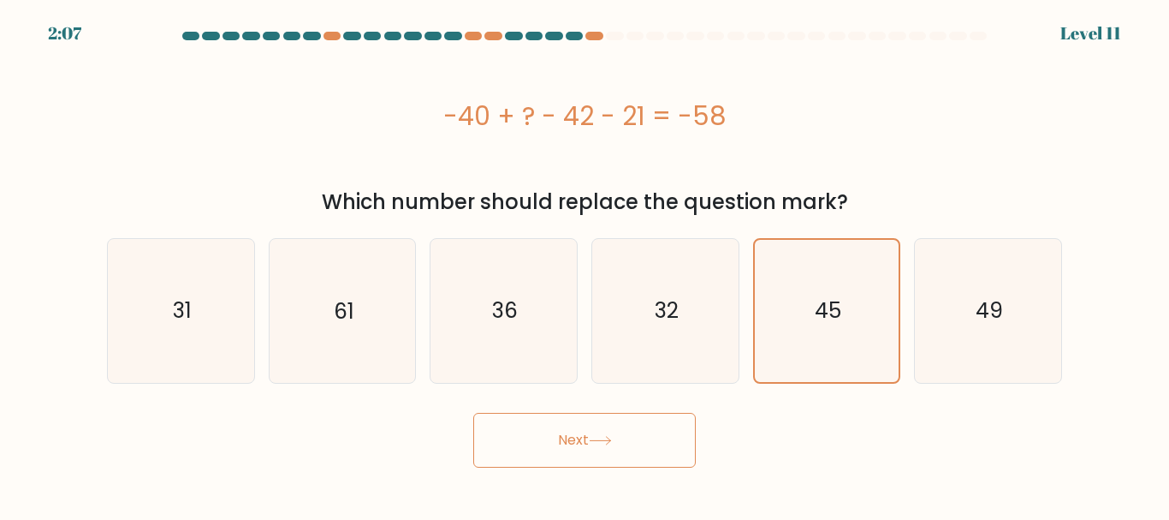
click at [609, 438] on icon at bounding box center [600, 440] width 23 height 9
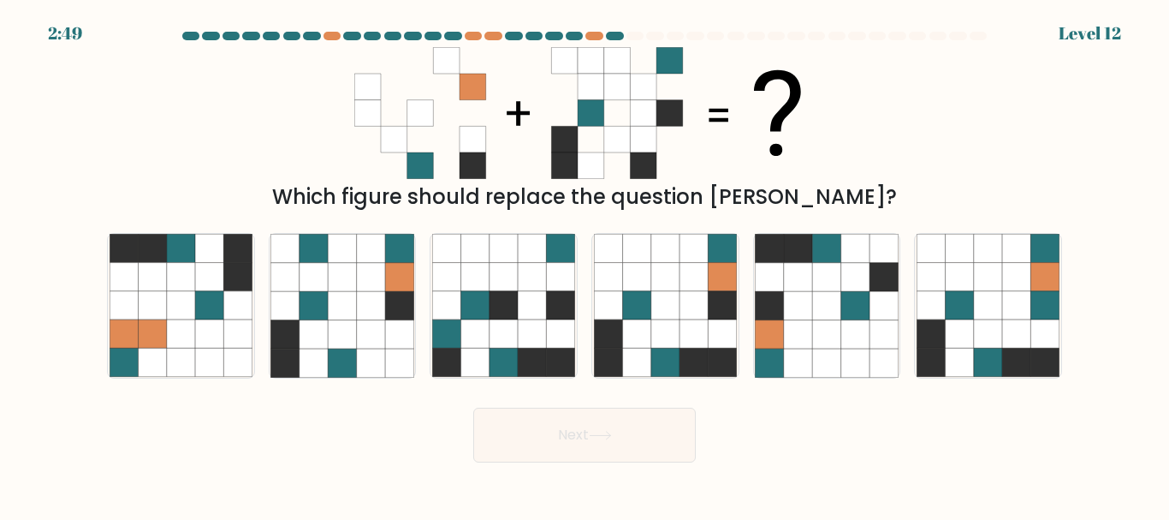
click at [752, 214] on form at bounding box center [584, 247] width 1169 height 431
click at [675, 293] on icon at bounding box center [665, 305] width 28 height 28
click at [585, 264] on input "d." at bounding box center [585, 262] width 1 height 4
radio input "true"
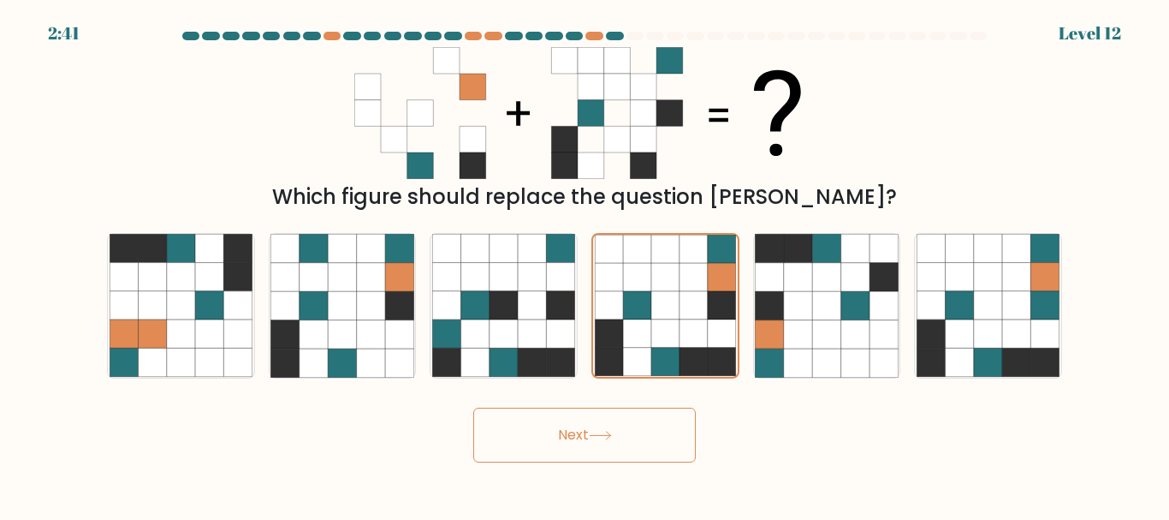
click at [621, 436] on button "Next" at bounding box center [584, 434] width 223 height 55
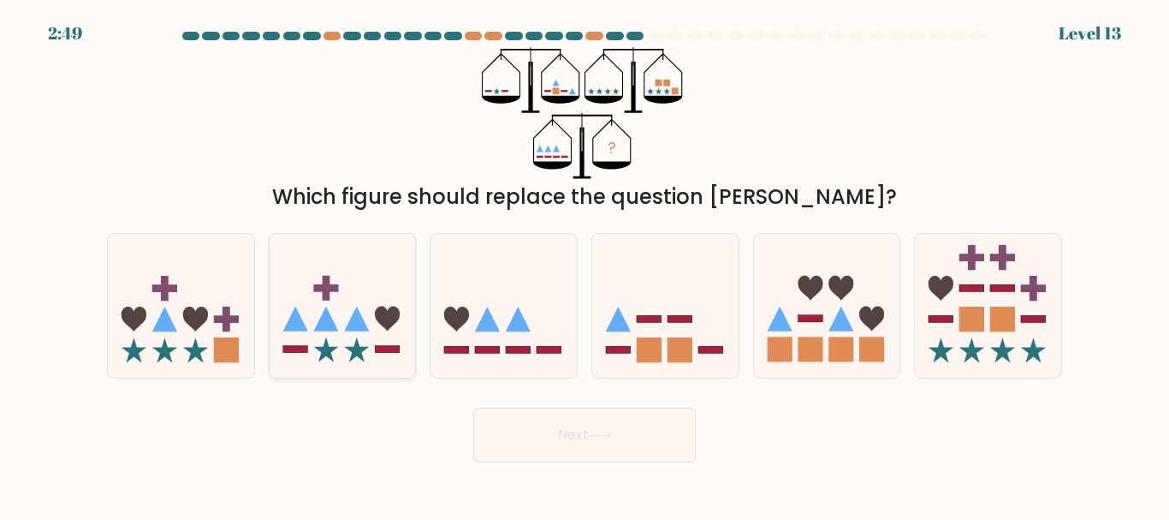
click at [358, 326] on icon at bounding box center [356, 318] width 25 height 25
click at [585, 264] on input "b." at bounding box center [585, 262] width 1 height 4
radio input "true"
click at [195, 326] on icon at bounding box center [195, 318] width 25 height 25
click at [585, 264] on input "a." at bounding box center [585, 262] width 1 height 4
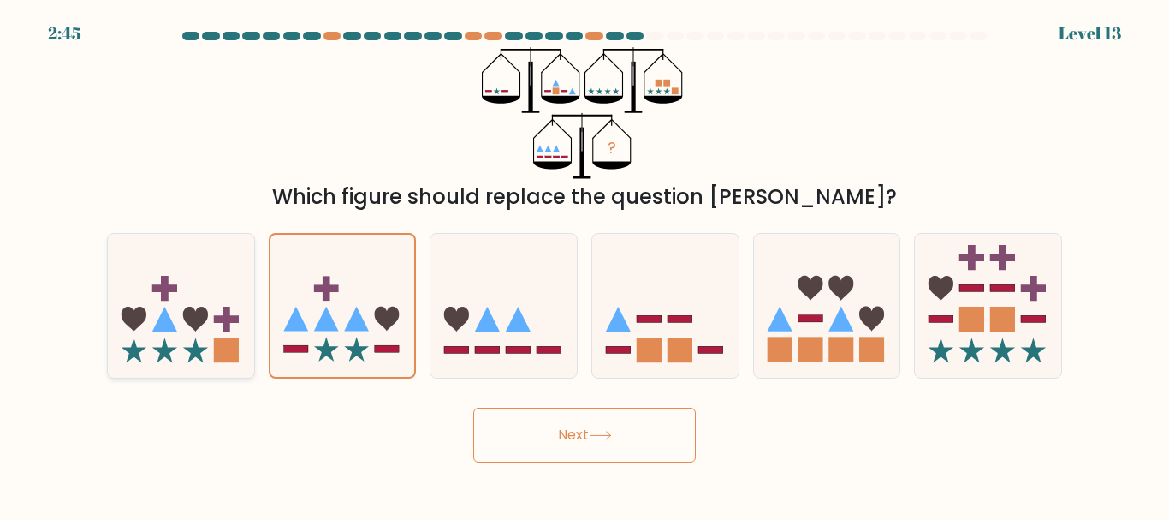
radio input "true"
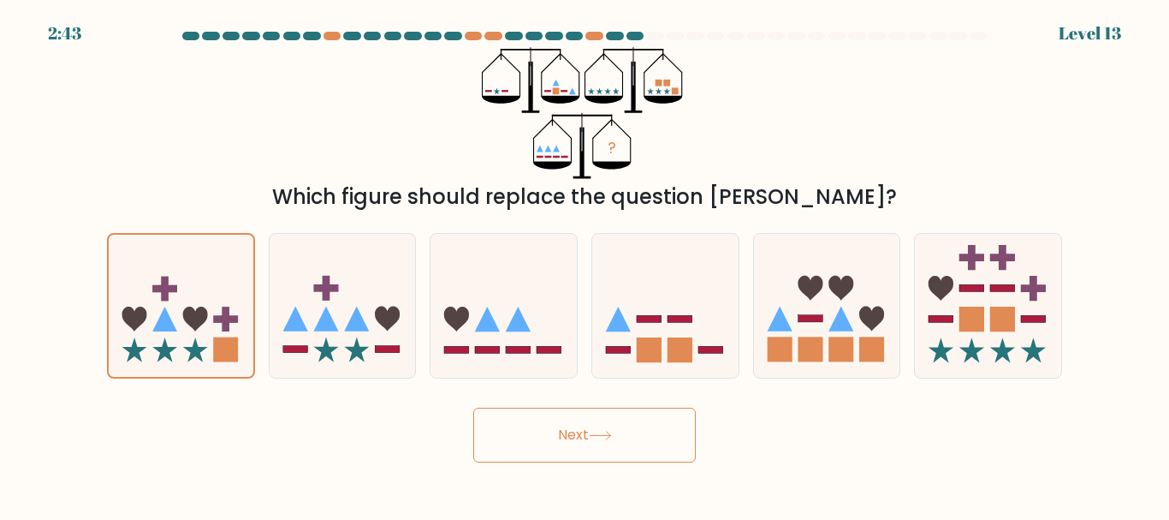
click at [600, 428] on button "Next" at bounding box center [584, 434] width 223 height 55
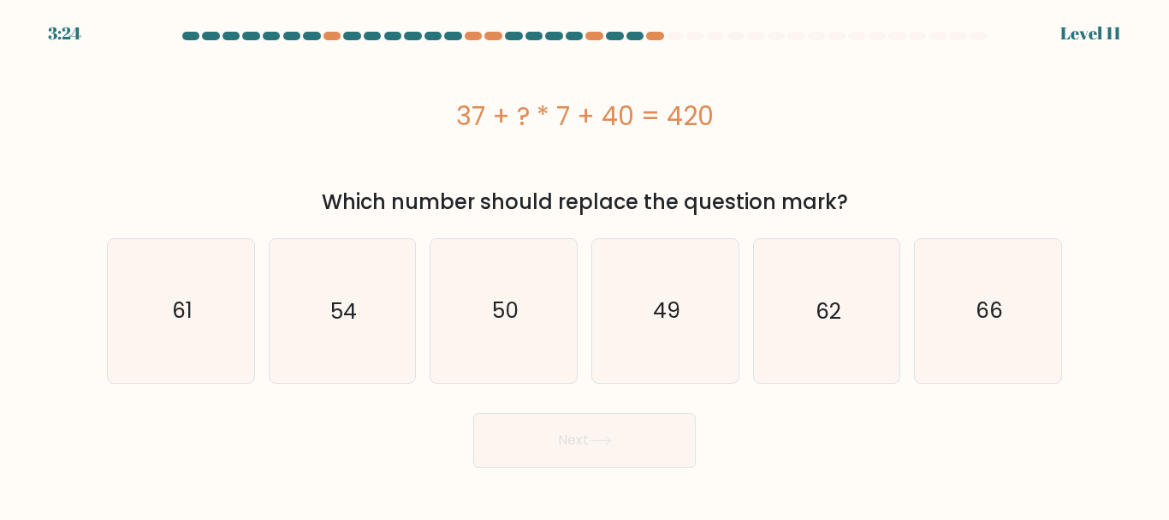
drag, startPoint x: 631, startPoint y: 115, endPoint x: 737, endPoint y: 118, distance: 106.2
click at [737, 118] on div "37 + ? * 7 + 40 = 420" at bounding box center [584, 116] width 955 height 39
copy div "37 + ? * 7 + 40 = 420"
click at [651, 343] on icon "49" at bounding box center [665, 310] width 143 height 143
click at [585, 264] on input "d. 49" at bounding box center [585, 262] width 1 height 4
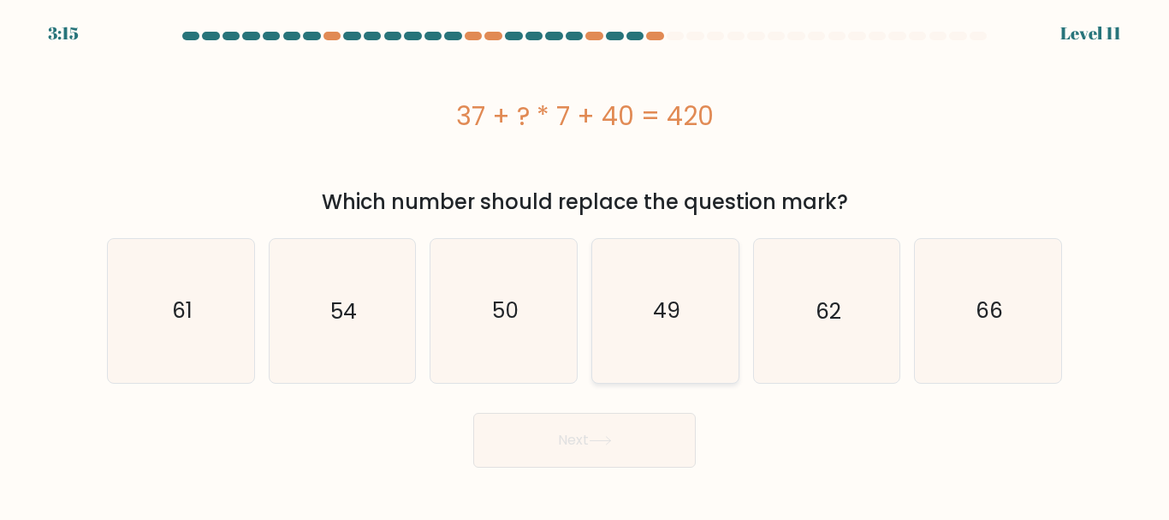
radio input "true"
click at [669, 437] on button "Next" at bounding box center [584, 440] width 223 height 55
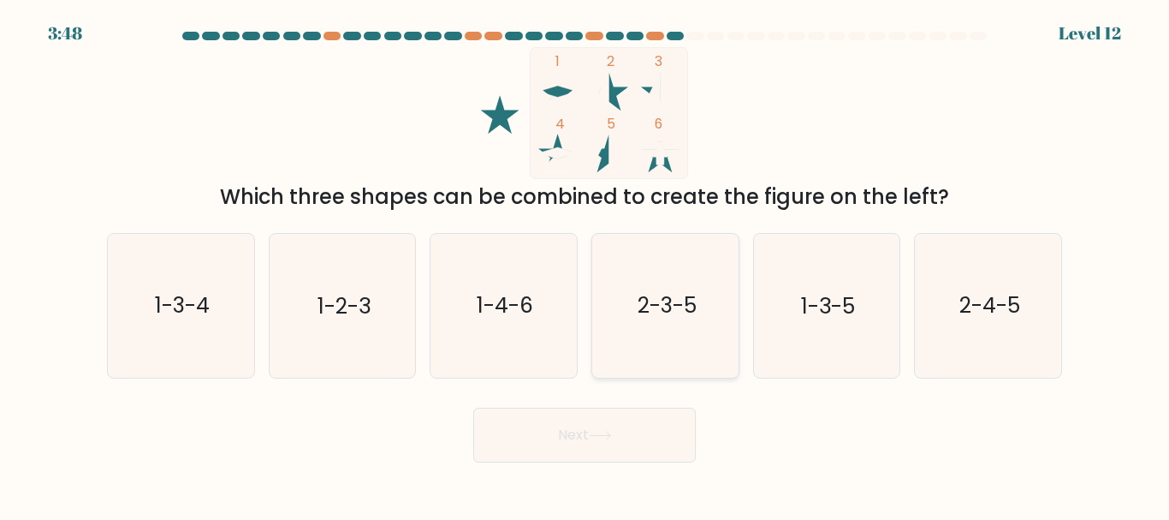
click at [677, 293] on text "2-3-5" at bounding box center [666, 306] width 59 height 30
click at [585, 264] on input "d. 2-3-5" at bounding box center [585, 262] width 1 height 4
radio input "true"
click at [657, 432] on button "Next" at bounding box center [584, 434] width 223 height 55
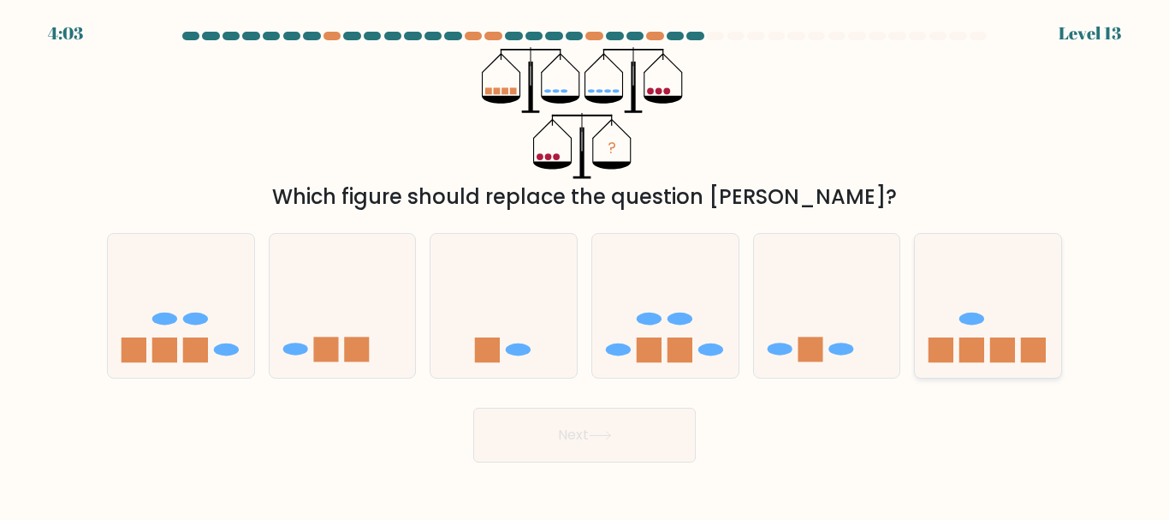
click at [984, 351] on rect at bounding box center [972, 349] width 25 height 25
click at [585, 264] on input "f." at bounding box center [585, 262] width 1 height 4
radio input "true"
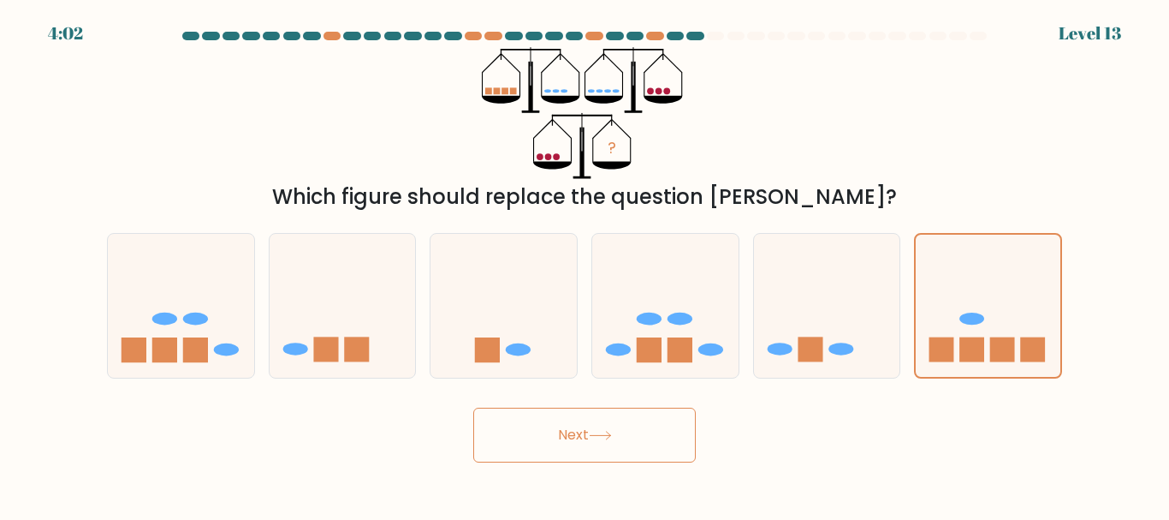
click at [663, 444] on button "Next" at bounding box center [584, 434] width 223 height 55
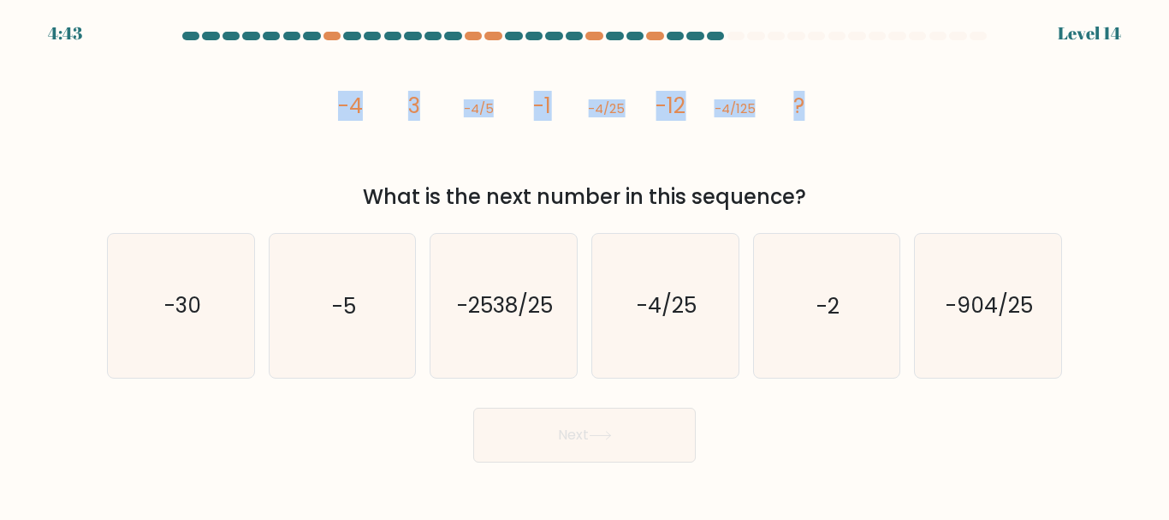
drag, startPoint x: 338, startPoint y: 104, endPoint x: 817, endPoint y: 98, distance: 478.5
click at [817, 98] on icon "image/svg+xml -4 3 -4/5 -1 -4/25 -12 -4/125 ?" at bounding box center [585, 113] width 514 height 132
copy g "-4 3 -4/5 -1 -4/25 -12 -4/125 ?"
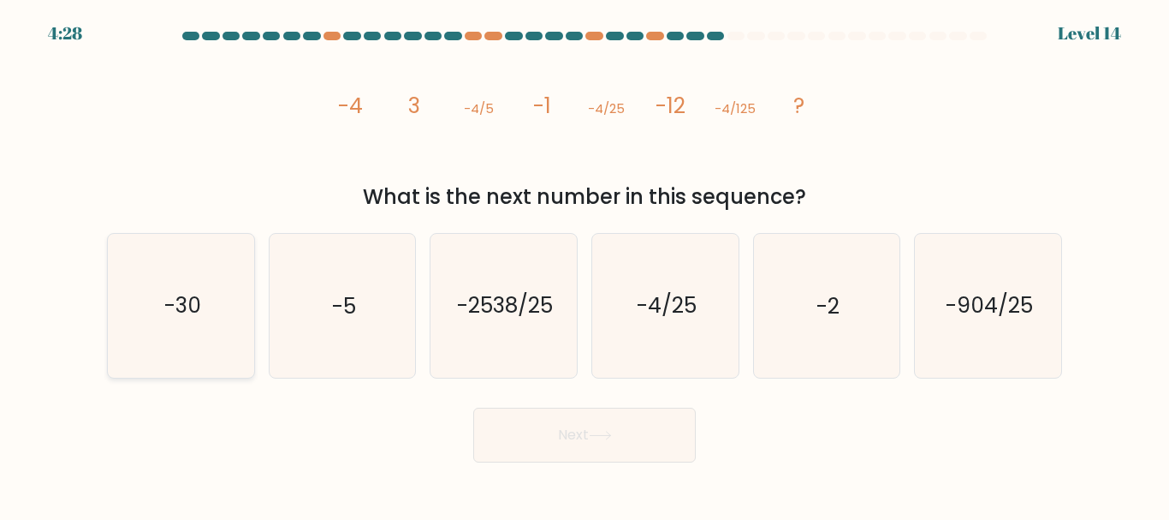
click at [209, 306] on icon "-30" at bounding box center [181, 305] width 143 height 143
click at [585, 264] on input "a. -30" at bounding box center [585, 262] width 1 height 4
radio input "true"
click at [536, 438] on button "Next" at bounding box center [584, 434] width 223 height 55
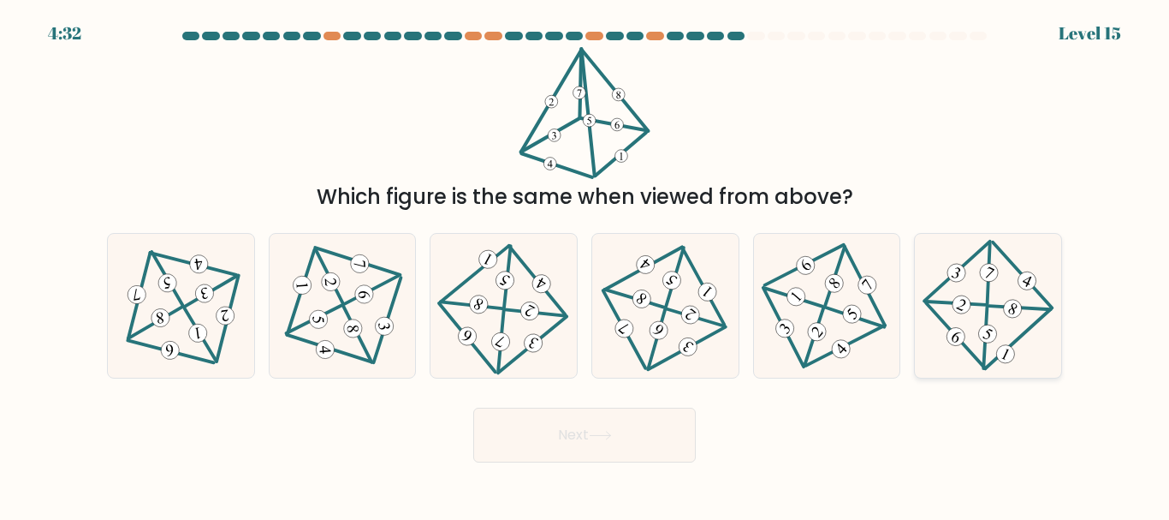
click at [1007, 311] on 585 at bounding box center [1013, 308] width 24 height 24
click at [585, 264] on input "f." at bounding box center [585, 262] width 1 height 4
radio input "true"
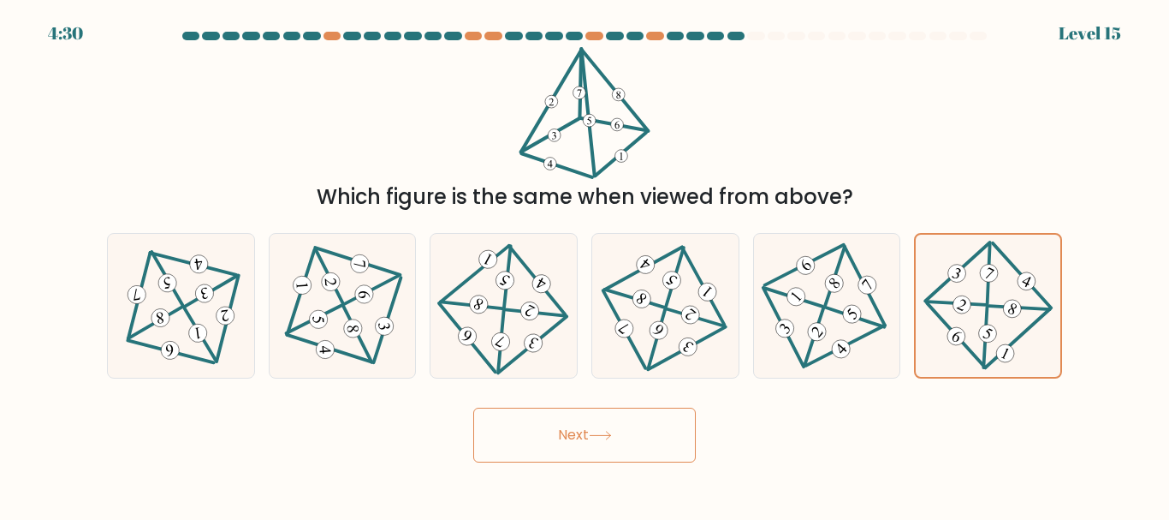
click at [629, 437] on button "Next" at bounding box center [584, 434] width 223 height 55
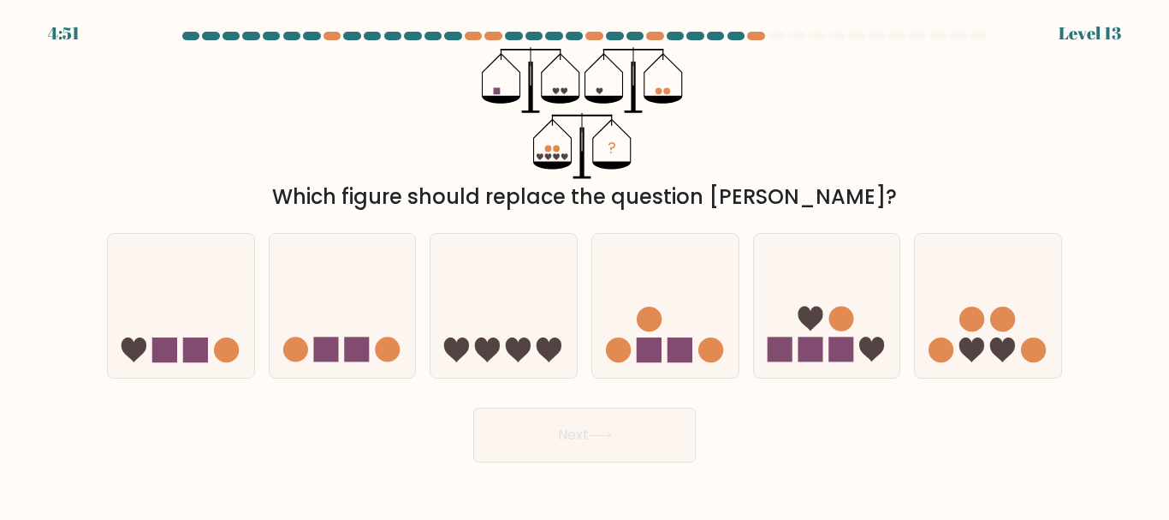
drag, startPoint x: 981, startPoint y: 354, endPoint x: 972, endPoint y: 427, distance: 74.2
click at [972, 427] on form at bounding box center [584, 247] width 1169 height 431
click at [828, 343] on icon at bounding box center [827, 305] width 146 height 121
click at [585, 264] on input "e." at bounding box center [585, 262] width 1 height 4
radio input "true"
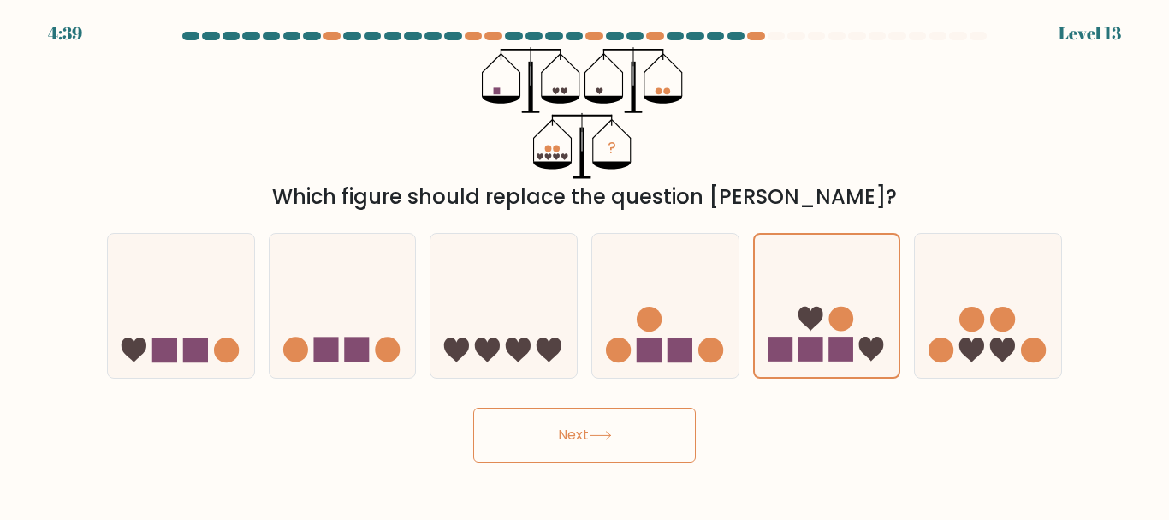
click at [633, 422] on button "Next" at bounding box center [584, 434] width 223 height 55
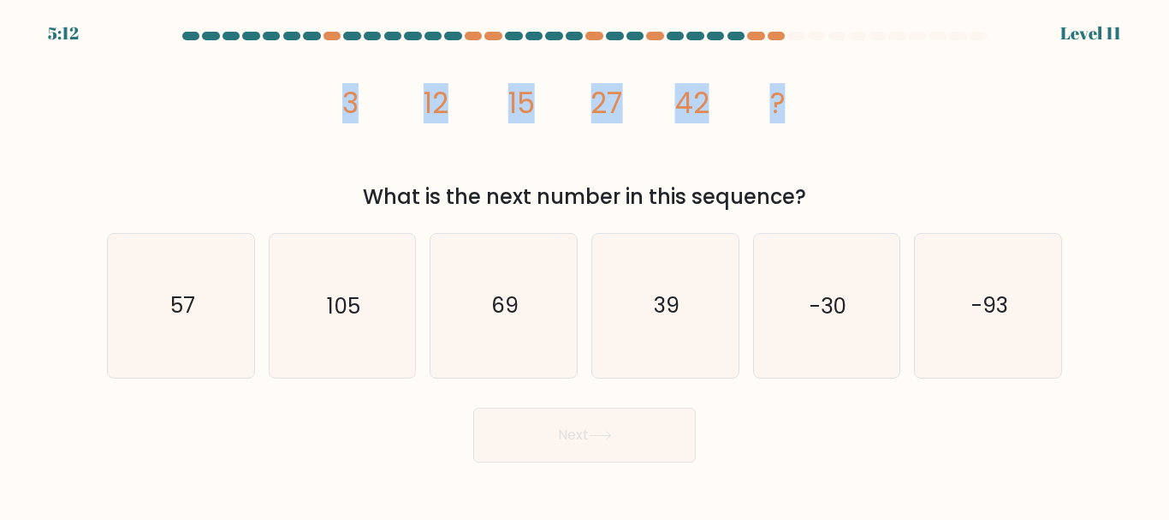
drag, startPoint x: 340, startPoint y: 96, endPoint x: 811, endPoint y: 84, distance: 470.9
click at [811, 84] on icon "image/svg+xml 3 12 15 27 42 ?" at bounding box center [585, 113] width 514 height 132
copy g "3 12 15 27 42 ?"
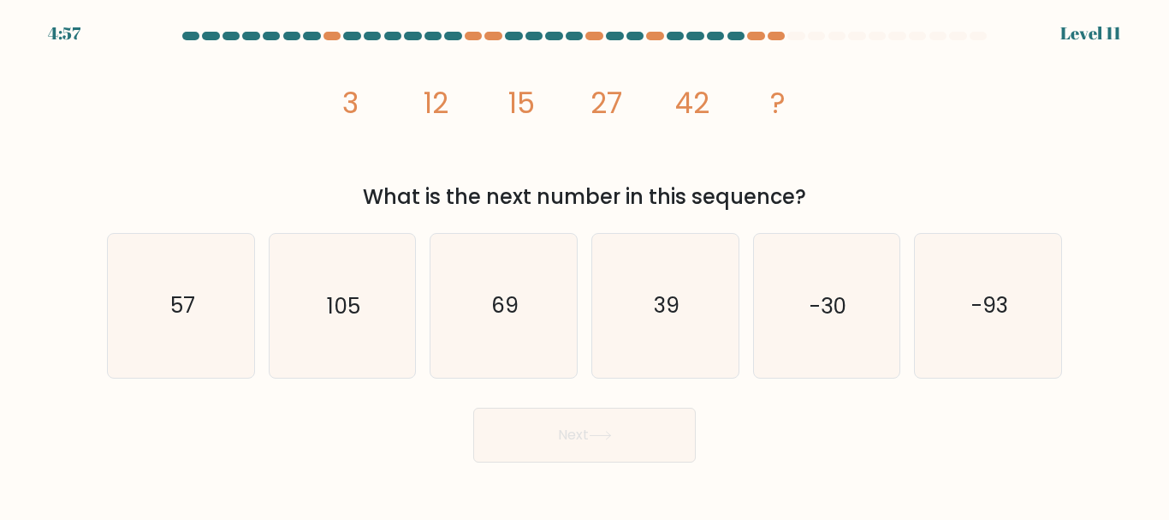
click at [859, 184] on div "What is the next number in this sequence?" at bounding box center [584, 196] width 935 height 31
drag, startPoint x: 780, startPoint y: 193, endPoint x: 331, endPoint y: 102, distance: 457.8
click at [331, 102] on div "image/svg+xml 3 12 15 27 42 ? What is the next number in this sequence?" at bounding box center [585, 129] width 976 height 165
copy div "3 12 15 27 42 ? What is the next number in this sequence?"
click at [876, 148] on div "image/svg+xml 3 12 15 27 42 ? What is the next number in this sequence?" at bounding box center [585, 129] width 976 height 165
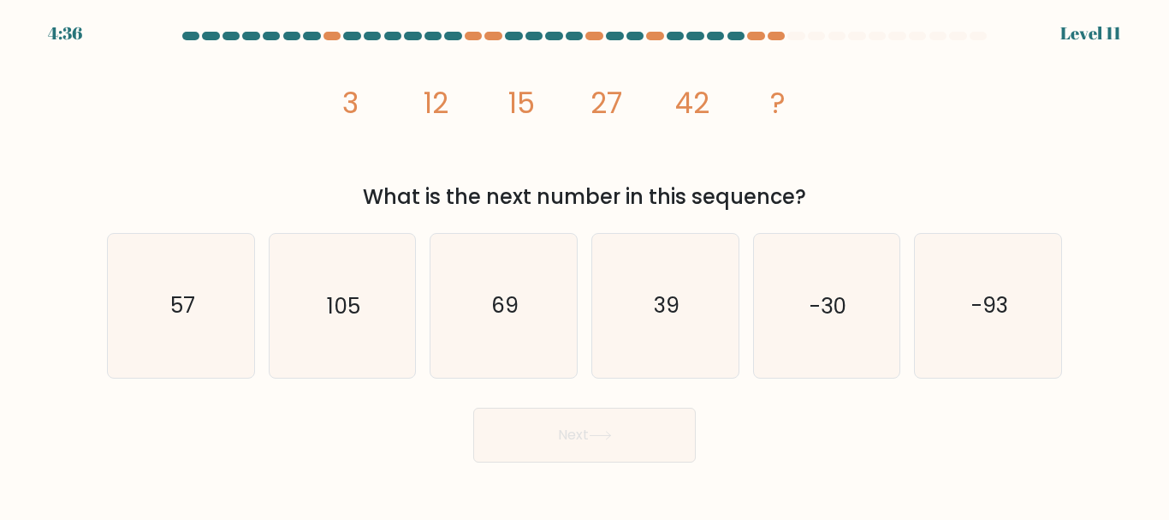
drag, startPoint x: 681, startPoint y: 140, endPoint x: 556, endPoint y: 141, distance: 125.8
click at [681, 140] on icon "image/svg+xml 3 12 15 27 42 ?" at bounding box center [585, 113] width 514 height 132
click at [446, 92] on tspan "12" at bounding box center [436, 103] width 25 height 40
click at [503, 313] on text "69" at bounding box center [504, 306] width 27 height 30
click at [585, 264] on input "c. 69" at bounding box center [585, 262] width 1 height 4
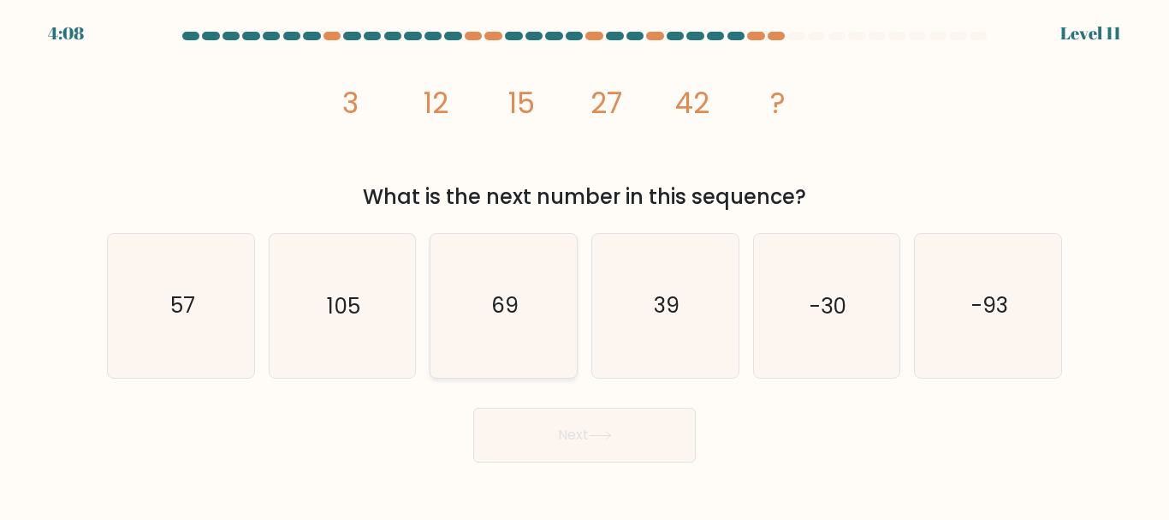
radio input "true"
click at [627, 443] on button "Next" at bounding box center [584, 434] width 223 height 55
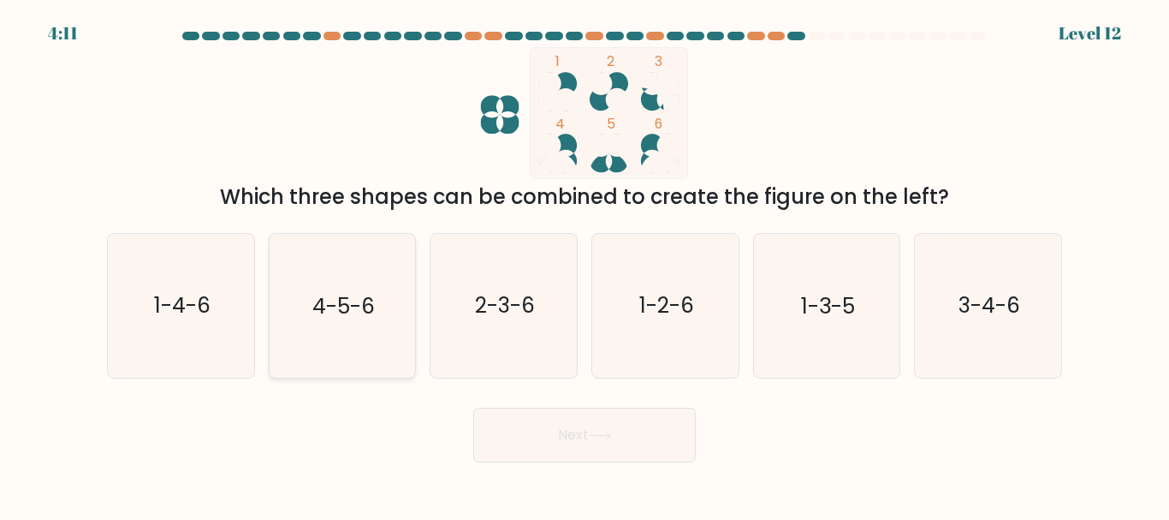
click at [320, 312] on text "4-5-6" at bounding box center [343, 306] width 62 height 30
click at [585, 264] on input "b. 4-5-6" at bounding box center [585, 262] width 1 height 4
radio input "true"
click at [563, 425] on button "Next" at bounding box center [584, 434] width 223 height 55
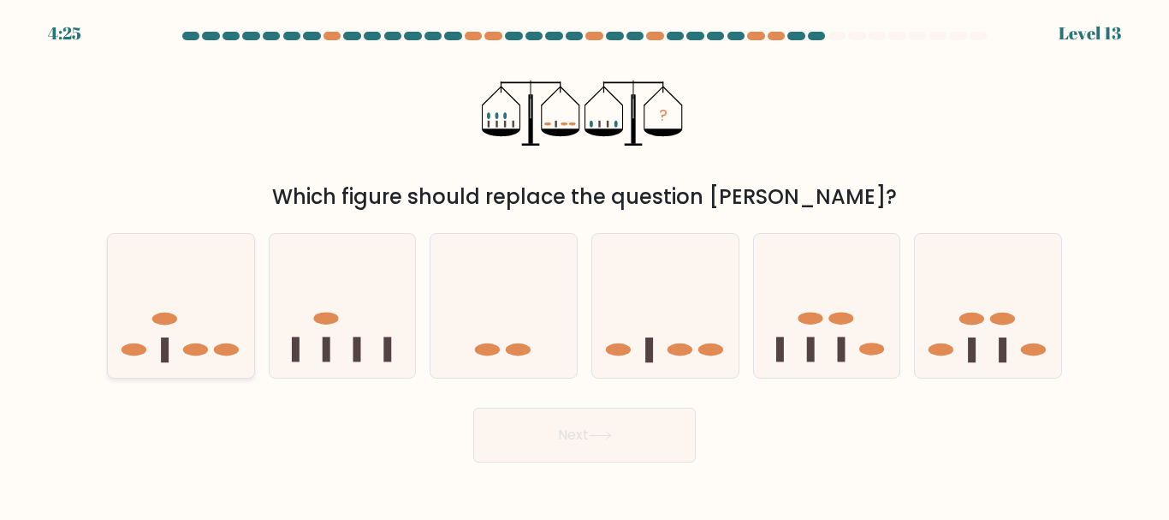
click at [213, 339] on icon at bounding box center [181, 305] width 146 height 121
click at [585, 264] on input "a." at bounding box center [585, 262] width 1 height 4
radio input "true"
click at [576, 423] on button "Next" at bounding box center [584, 434] width 223 height 55
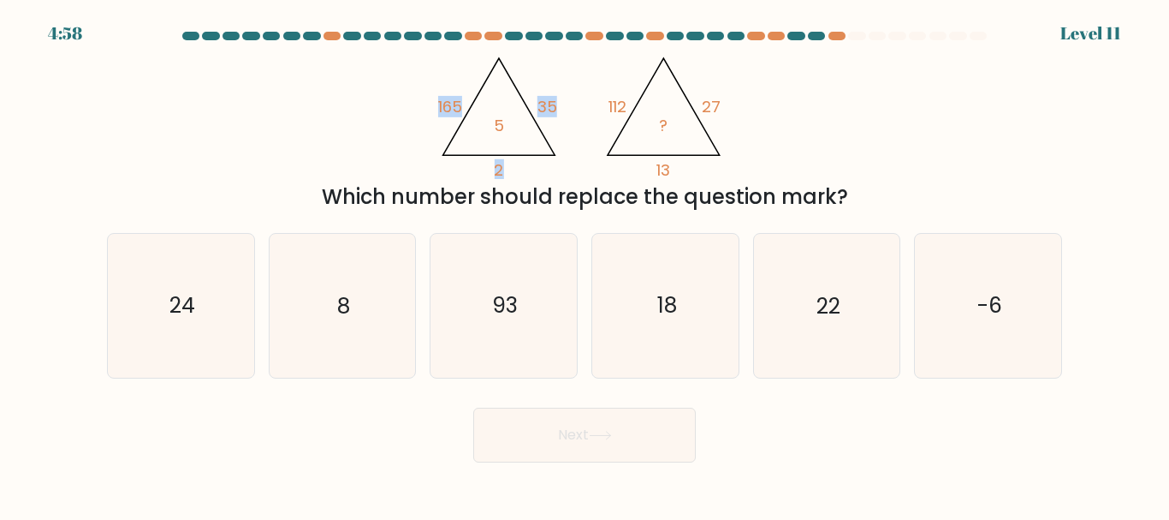
drag, startPoint x: 429, startPoint y: 105, endPoint x: 544, endPoint y: 175, distance: 135.2
click at [544, 175] on div "@import url('https://fonts.googleapis.com/css?family=Abril+Fatface:400,100,100i…" at bounding box center [585, 129] width 976 height 165
click at [506, 128] on icon "@import url('https://fonts.googleapis.com/css?family=Abril+Fatface:400,100,100i…" at bounding box center [585, 113] width 304 height 132
click at [674, 310] on text "18" at bounding box center [667, 306] width 20 height 30
click at [585, 264] on input "d. 18" at bounding box center [585, 262] width 1 height 4
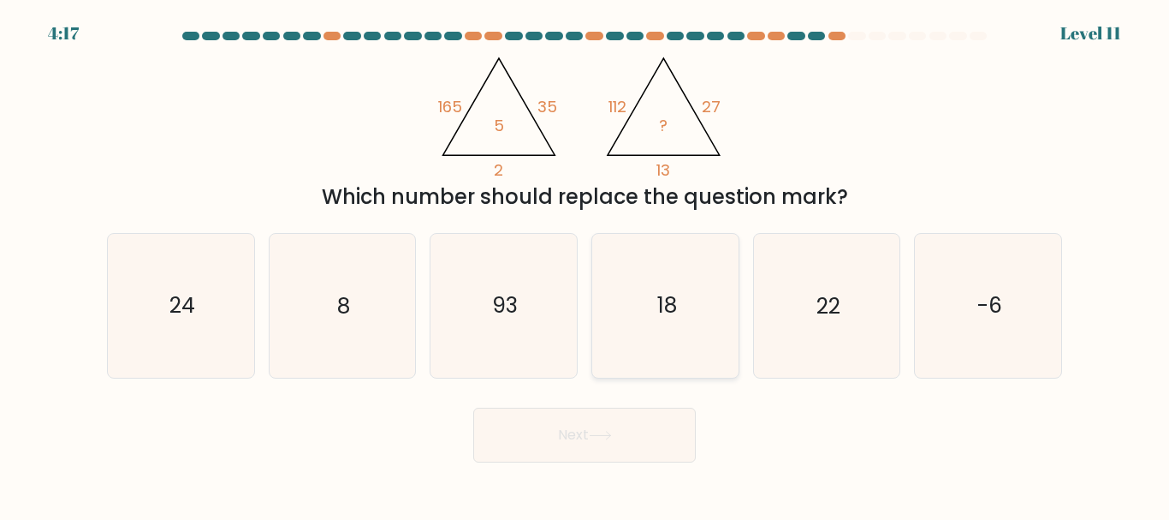
radio input "true"
click at [635, 434] on button "Next" at bounding box center [584, 434] width 223 height 55
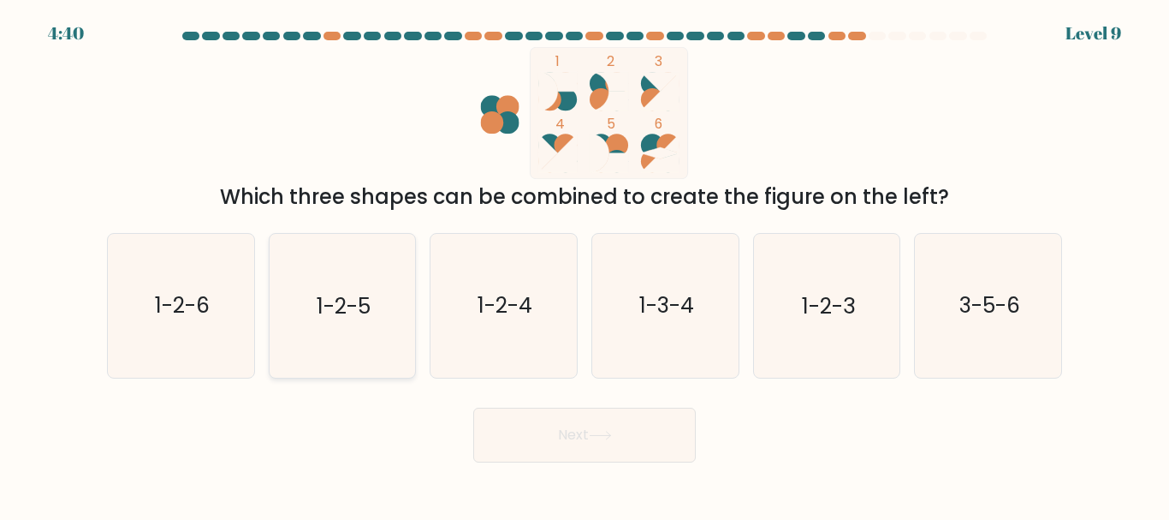
click at [354, 303] on text "1-2-5" at bounding box center [344, 306] width 54 height 30
click at [585, 264] on input "b. 1-2-5" at bounding box center [585, 262] width 1 height 4
radio input "true"
click at [572, 425] on button "Next" at bounding box center [584, 434] width 223 height 55
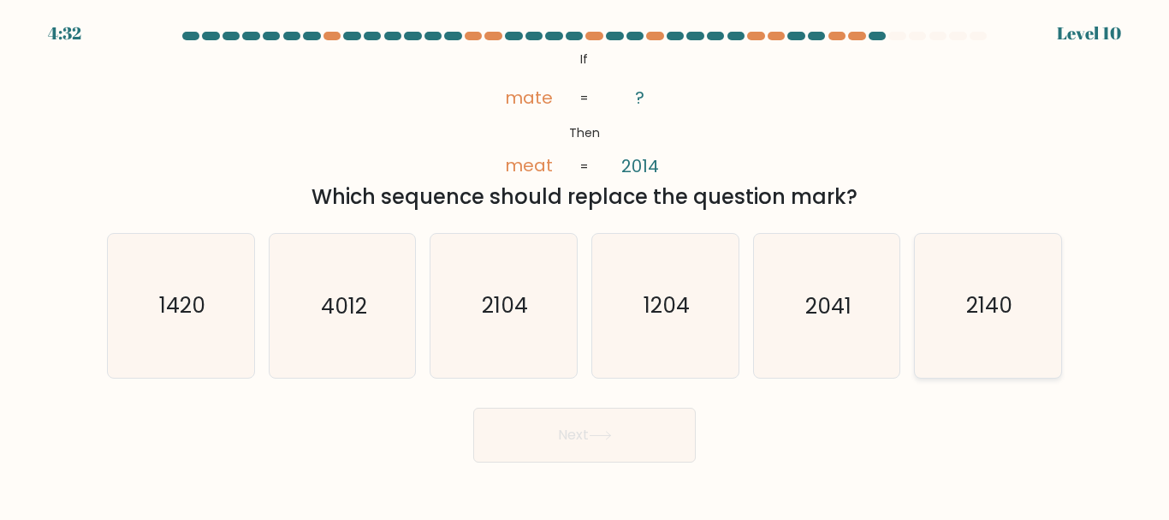
click at [994, 319] on text "2140" at bounding box center [989, 306] width 46 height 30
click at [585, 264] on input "f. 2140" at bounding box center [585, 262] width 1 height 4
radio input "true"
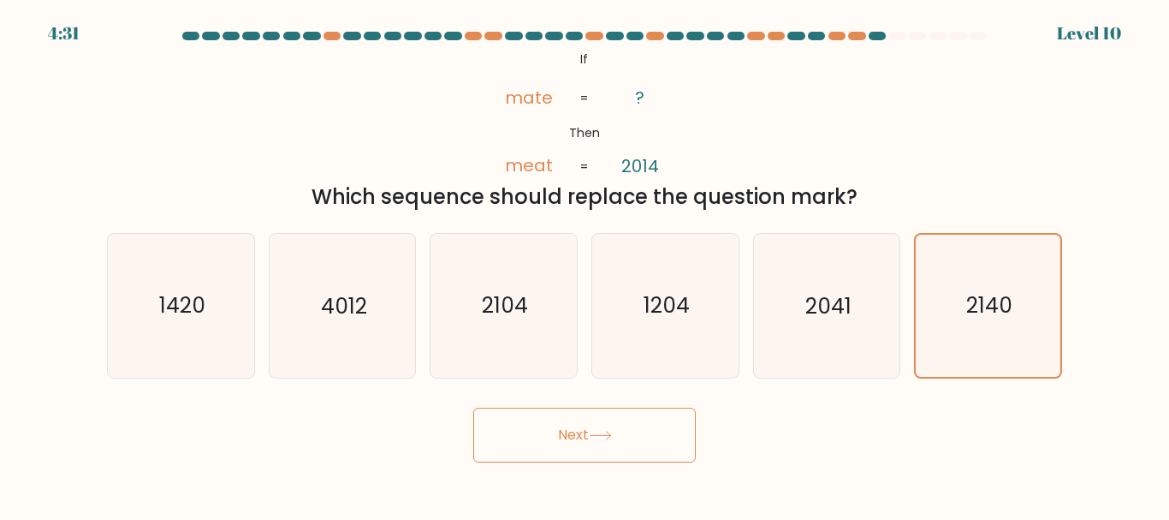
click at [680, 443] on button "Next" at bounding box center [584, 434] width 223 height 55
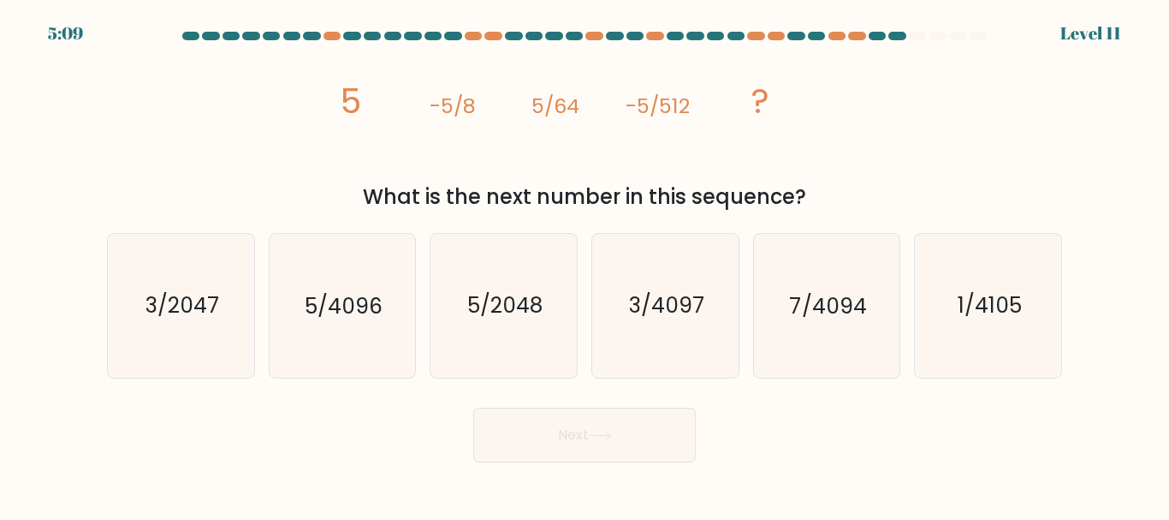
drag, startPoint x: 339, startPoint y: 98, endPoint x: 838, endPoint y: 202, distance: 509.7
click at [838, 202] on div "image/svg+xml 5 -5/8 5/64 -5/512 ? What is the next number in this sequence?" at bounding box center [585, 129] width 976 height 165
copy div "5 -5/8 5/64 -5/512 ? What is the next number in this sequence?"
click at [342, 313] on text "5/4096" at bounding box center [344, 306] width 78 height 30
click at [585, 264] on input "b. 5/4096" at bounding box center [585, 262] width 1 height 4
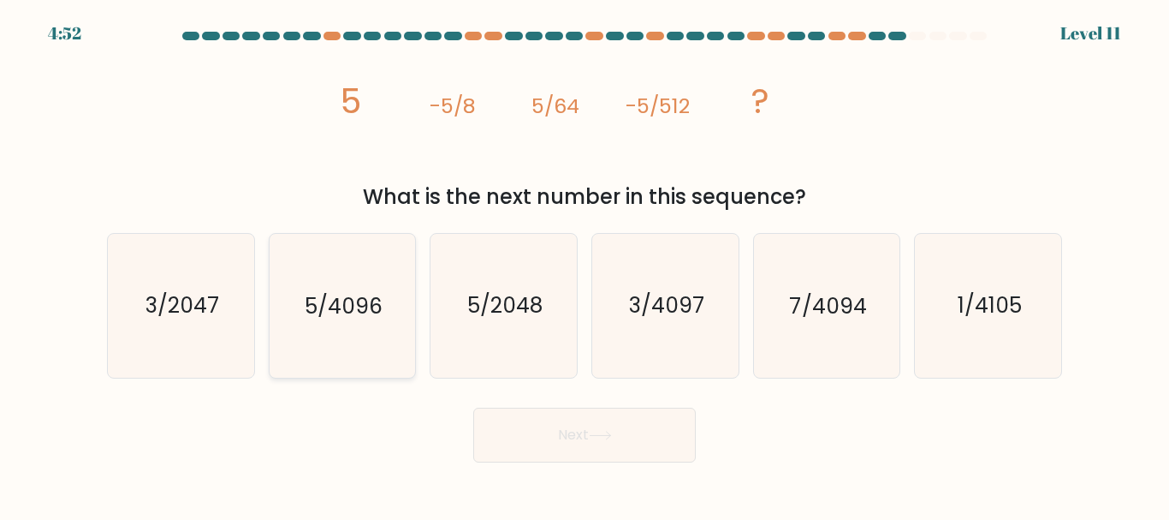
radio input "true"
click at [621, 425] on button "Next" at bounding box center [584, 434] width 223 height 55
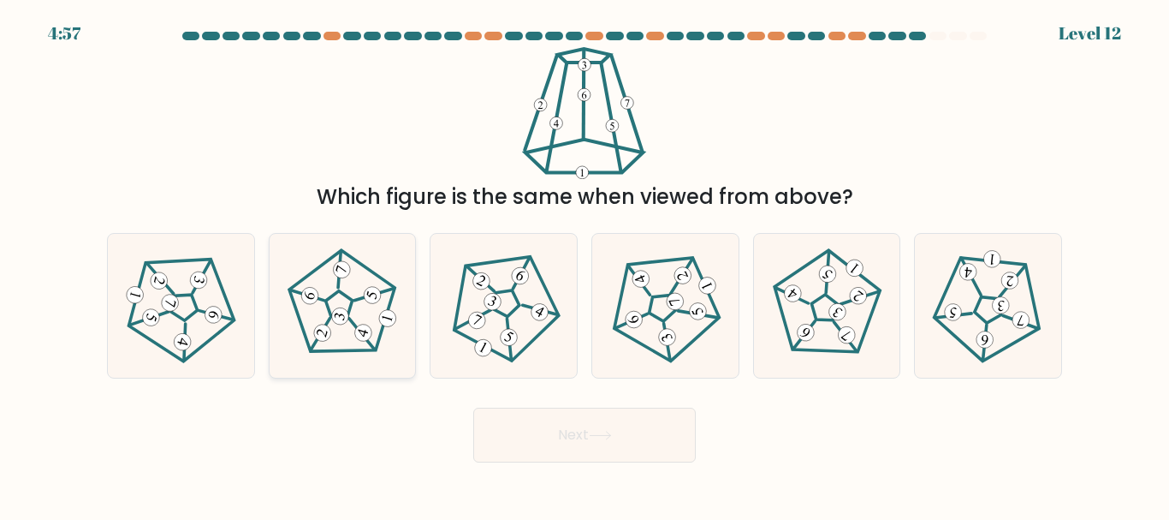
click at [325, 291] on icon at bounding box center [342, 305] width 115 height 115
click at [585, 264] on input "b." at bounding box center [585, 262] width 1 height 4
radio input "true"
click at [609, 423] on button "Next" at bounding box center [584, 434] width 223 height 55
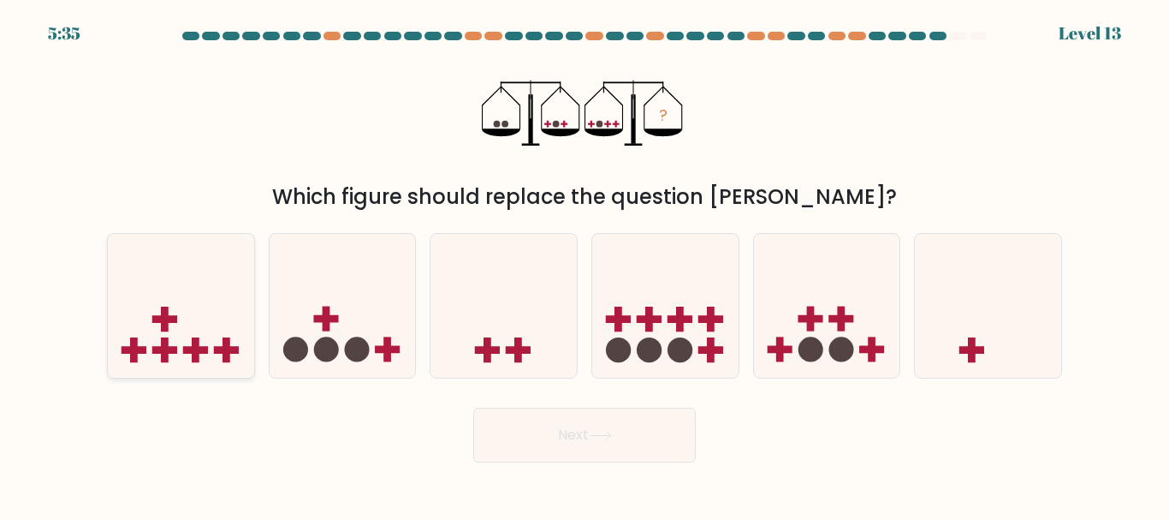
click at [191, 331] on icon at bounding box center [181, 305] width 146 height 121
click at [585, 264] on input "a." at bounding box center [585, 262] width 1 height 4
radio input "true"
click at [667, 431] on button "Next" at bounding box center [584, 434] width 223 height 55
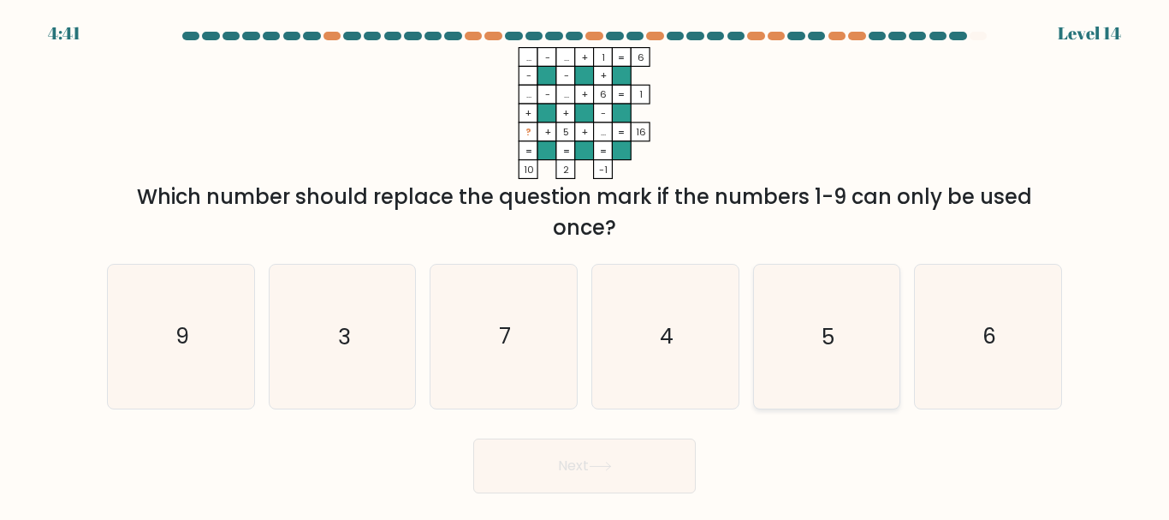
click at [799, 327] on icon "5" at bounding box center [826, 335] width 143 height 143
click at [585, 264] on input "e. 5" at bounding box center [585, 262] width 1 height 4
radio input "true"
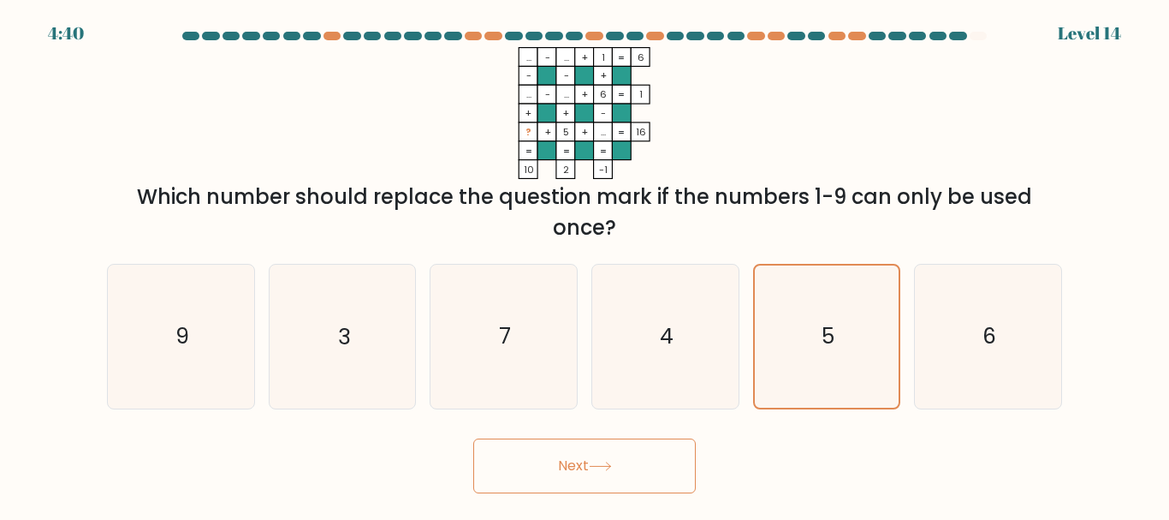
click at [633, 465] on button "Next" at bounding box center [584, 465] width 223 height 55
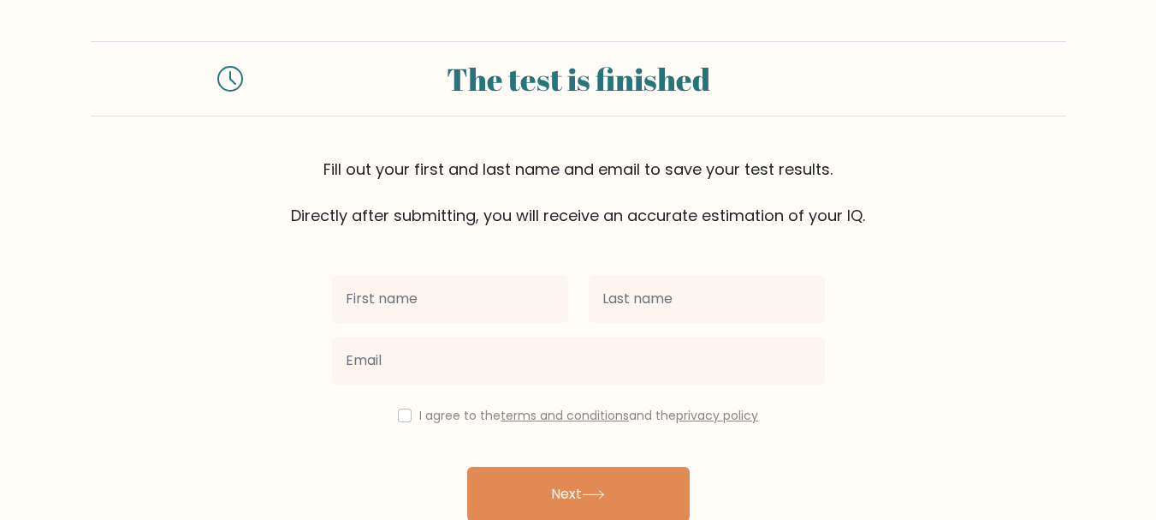
drag, startPoint x: 0, startPoint y: 0, endPoint x: 1073, endPoint y: 280, distance: 1108.5
click at [1073, 280] on form "The test is finished Fill out your first and last name and email to save your t…" at bounding box center [578, 300] width 1156 height 519
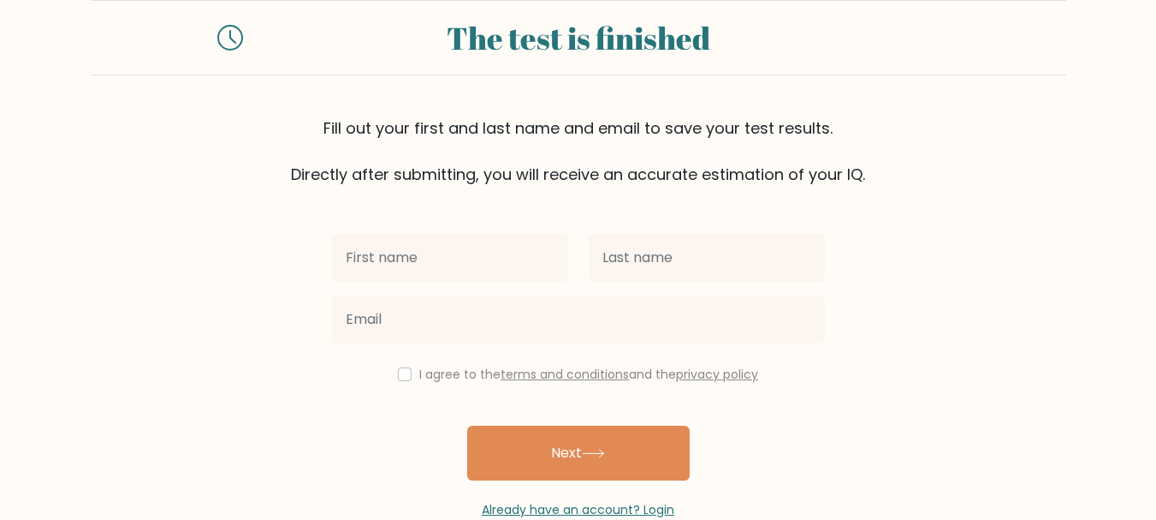
scroll to position [81, 0]
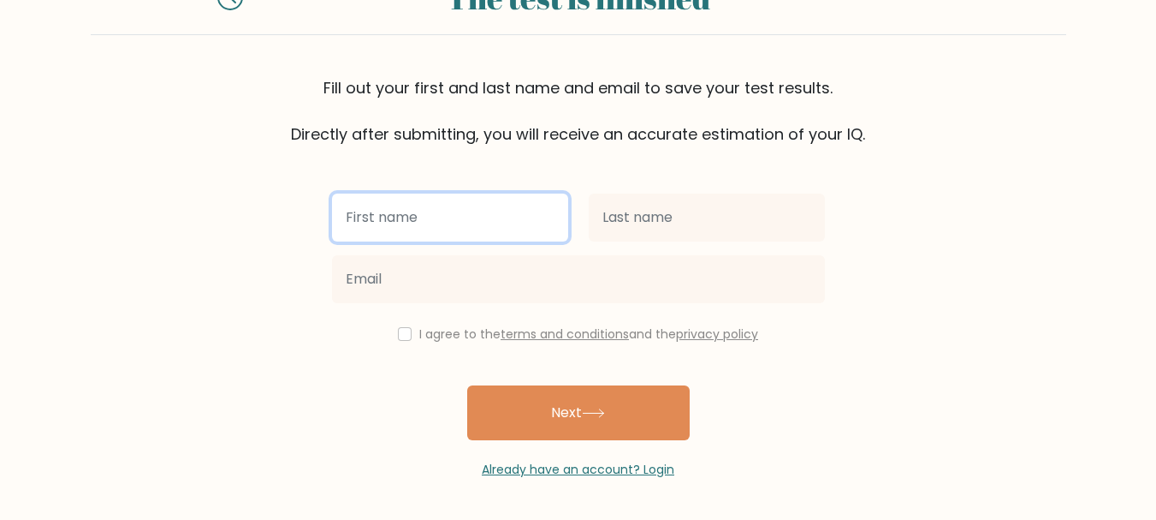
click at [481, 217] on input "text" at bounding box center [450, 217] width 236 height 48
type input "lei"
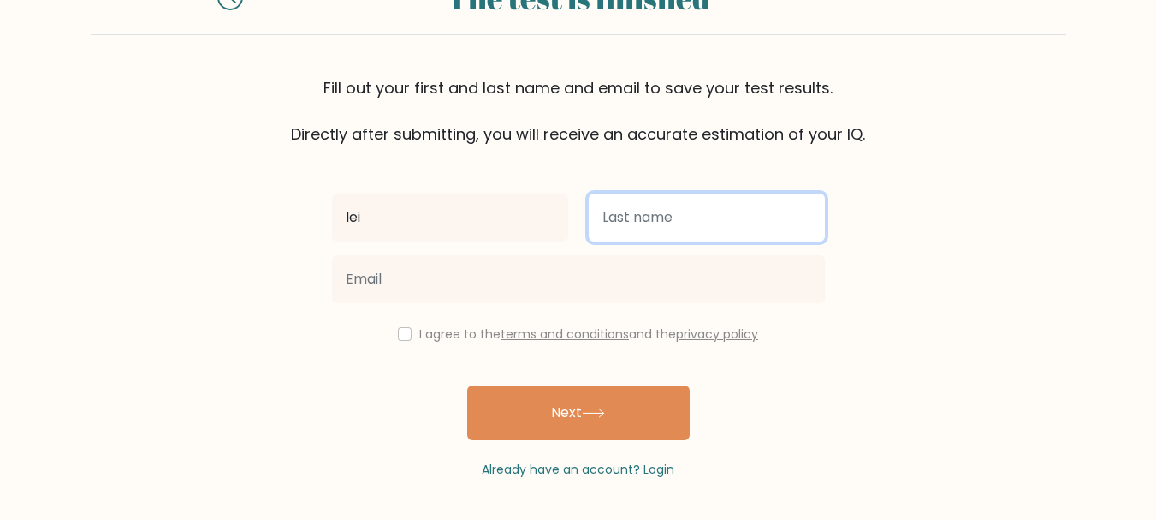
click at [648, 229] on input "text" at bounding box center [707, 217] width 236 height 48
type input "dee"
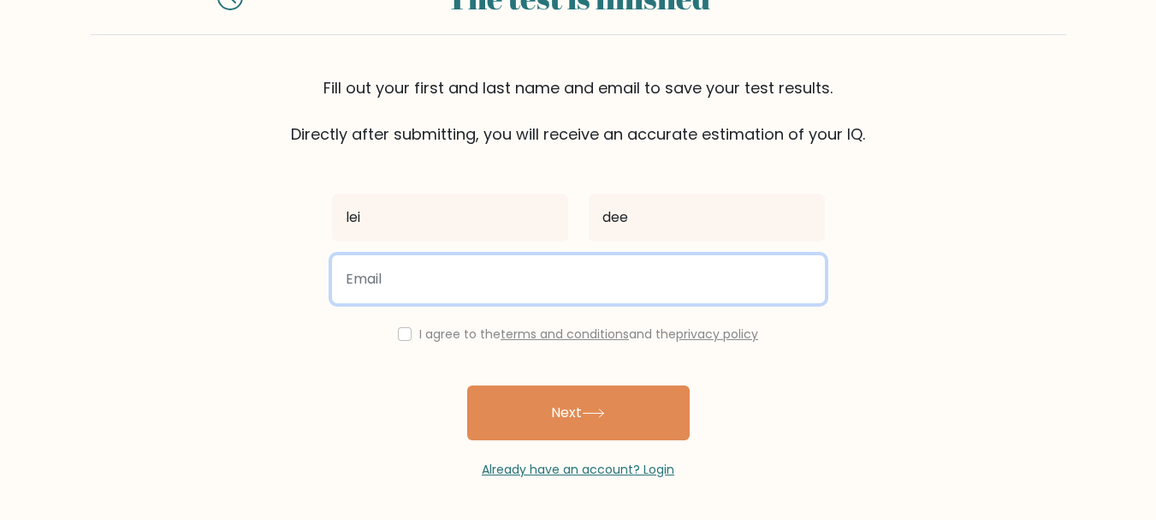
click at [593, 266] on input "email" at bounding box center [578, 279] width 493 height 48
type input "holeisheet@gmail.com"
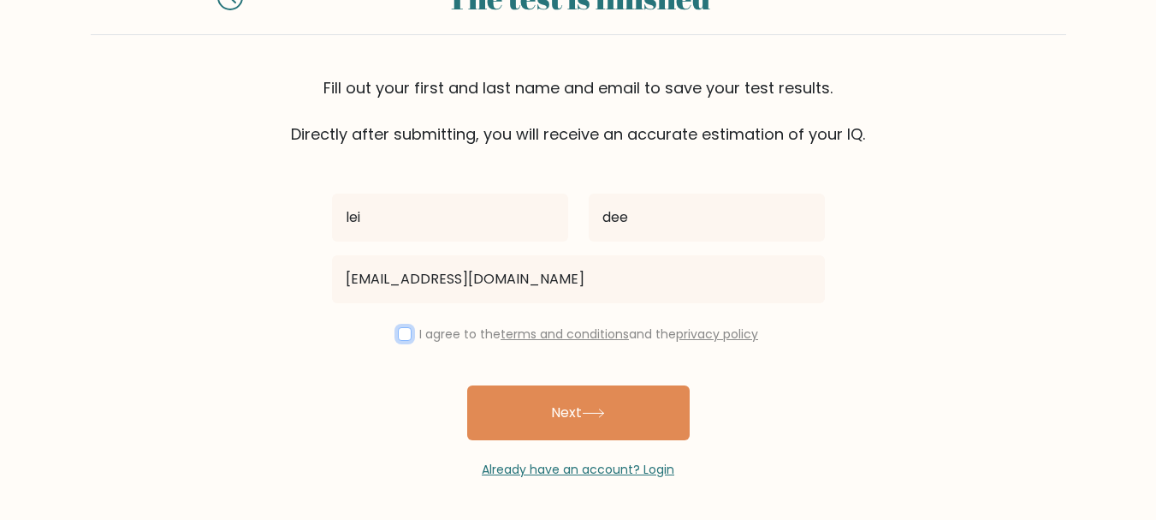
click at [401, 331] on input "checkbox" at bounding box center [405, 334] width 14 height 14
checkbox input "true"
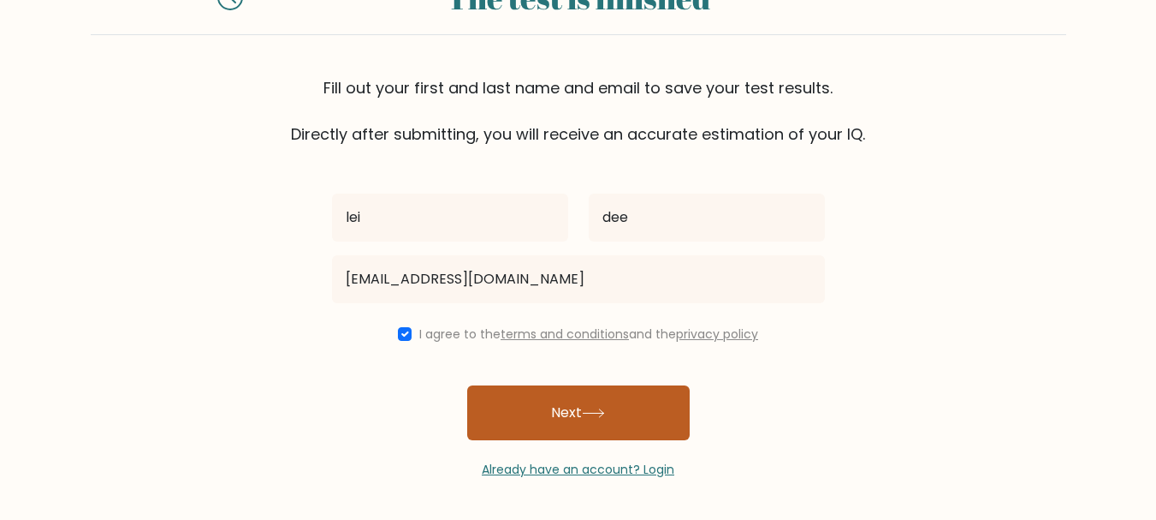
click at [605, 414] on icon at bounding box center [593, 412] width 23 height 9
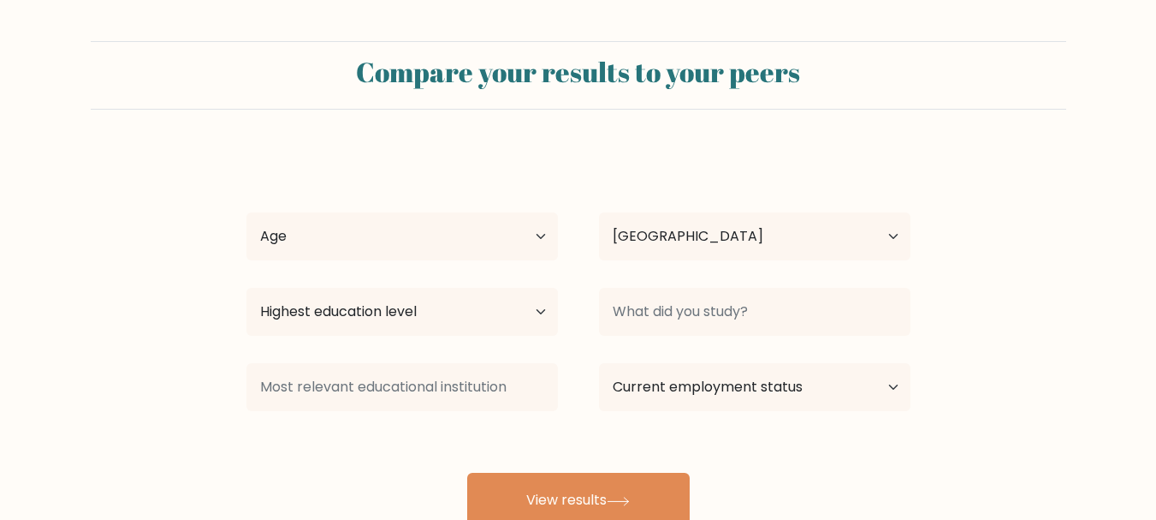
select select "PH"
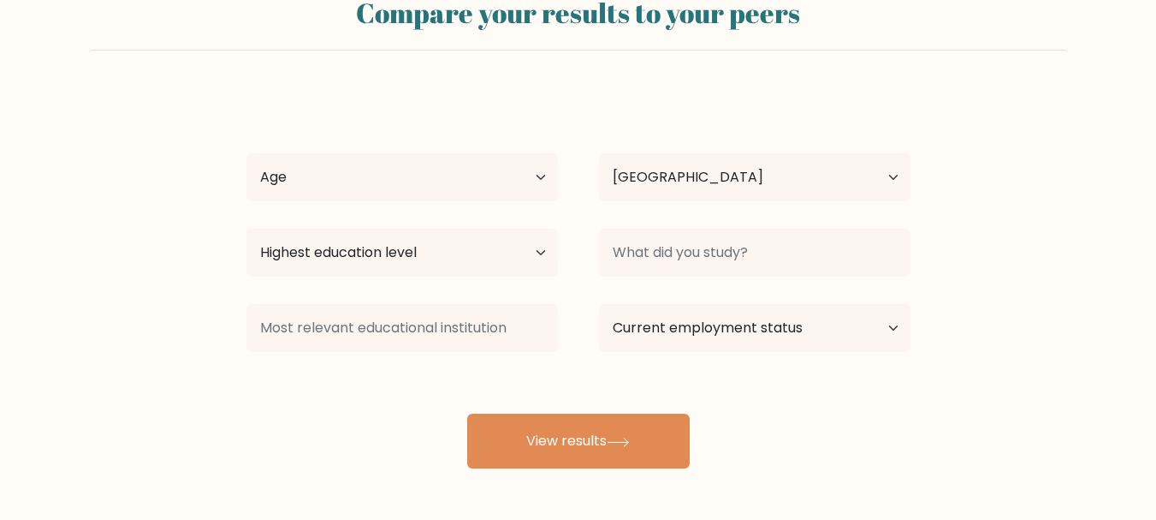
scroll to position [86, 0]
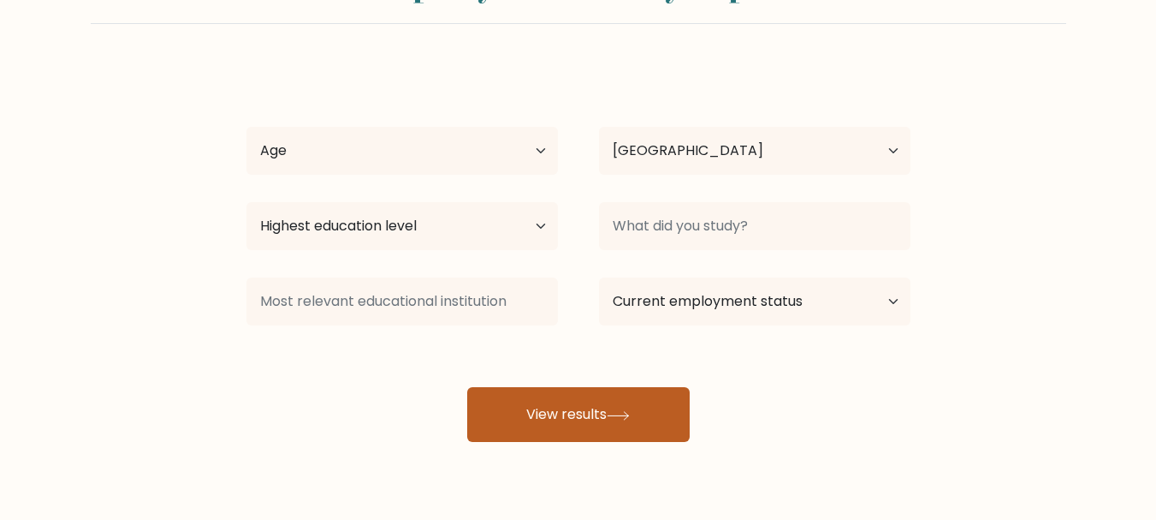
click at [623, 419] on icon at bounding box center [618, 415] width 23 height 9
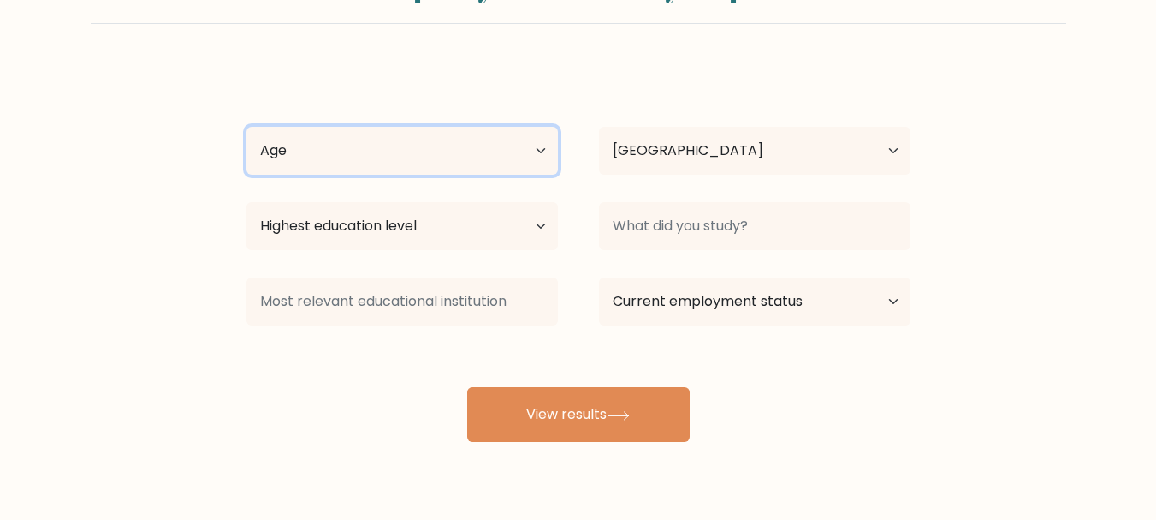
click at [484, 147] on select "Age Under [DEMOGRAPHIC_DATA] [DEMOGRAPHIC_DATA] [DEMOGRAPHIC_DATA] [DEMOGRAPHIC…" at bounding box center [403, 151] width 312 height 48
select select "25_34"
click at [247, 127] on select "Age Under [DEMOGRAPHIC_DATA] [DEMOGRAPHIC_DATA] [DEMOGRAPHIC_DATA] [DEMOGRAPHIC…" at bounding box center [403, 151] width 312 height 48
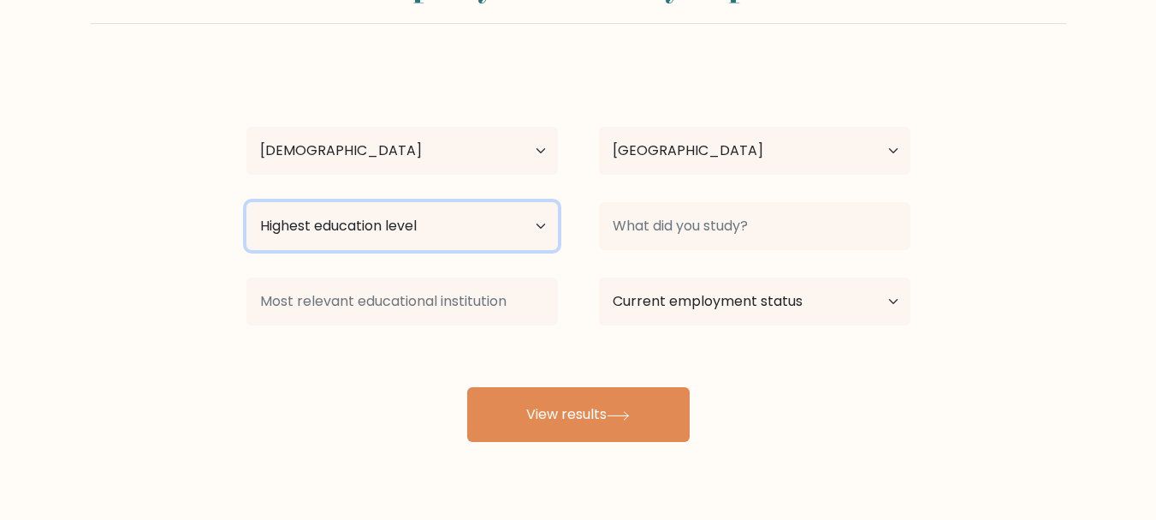
click at [481, 228] on select "Highest education level No schooling Primary Lower Secondary Upper Secondary Oc…" at bounding box center [403, 226] width 312 height 48
select select "bachelors_degree"
click at [247, 202] on select "Highest education level No schooling Primary Lower Secondary Upper Secondary Oc…" at bounding box center [403, 226] width 312 height 48
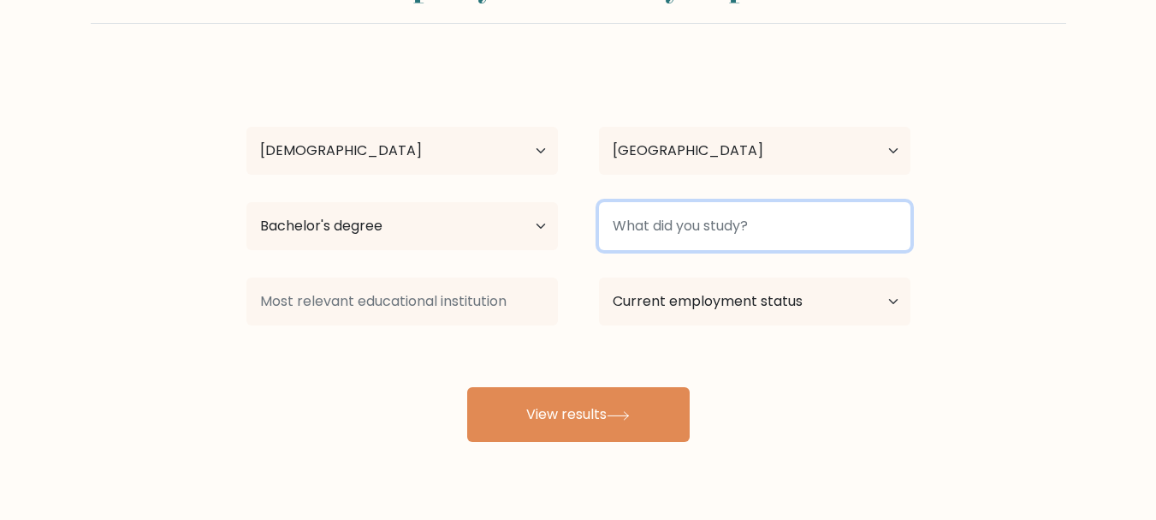
click at [722, 213] on input at bounding box center [755, 226] width 312 height 48
type input "BSIT"
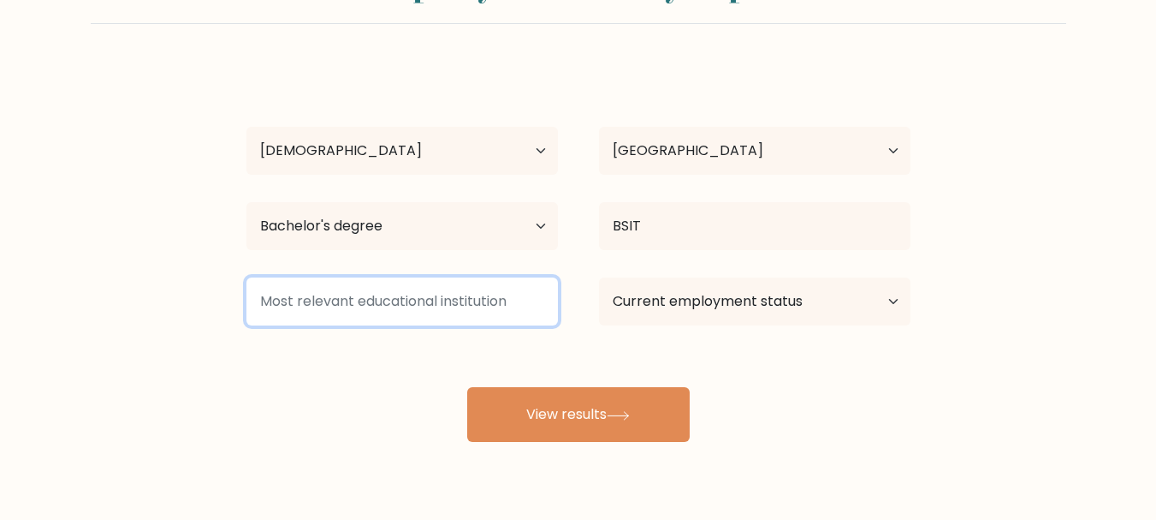
click at [439, 297] on input at bounding box center [403, 301] width 312 height 48
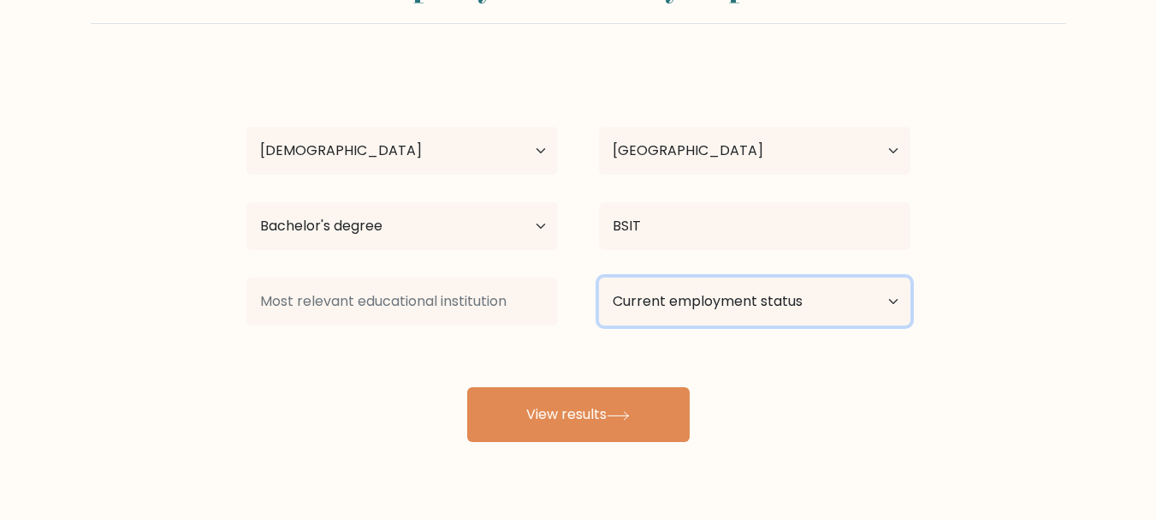
click at [805, 305] on select "Current employment status Employed Student Retired Other / prefer not to answer" at bounding box center [755, 301] width 312 height 48
select select "other"
click at [599, 277] on select "Current employment status Employed Student Retired Other / prefer not to answer" at bounding box center [755, 301] width 312 height 48
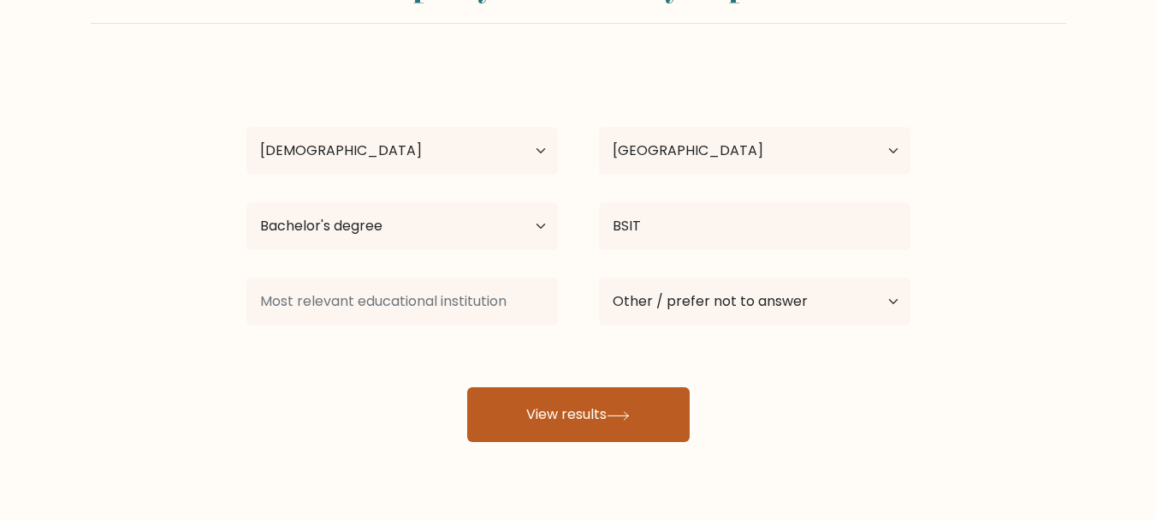
click at [604, 419] on button "View results" at bounding box center [578, 414] width 223 height 55
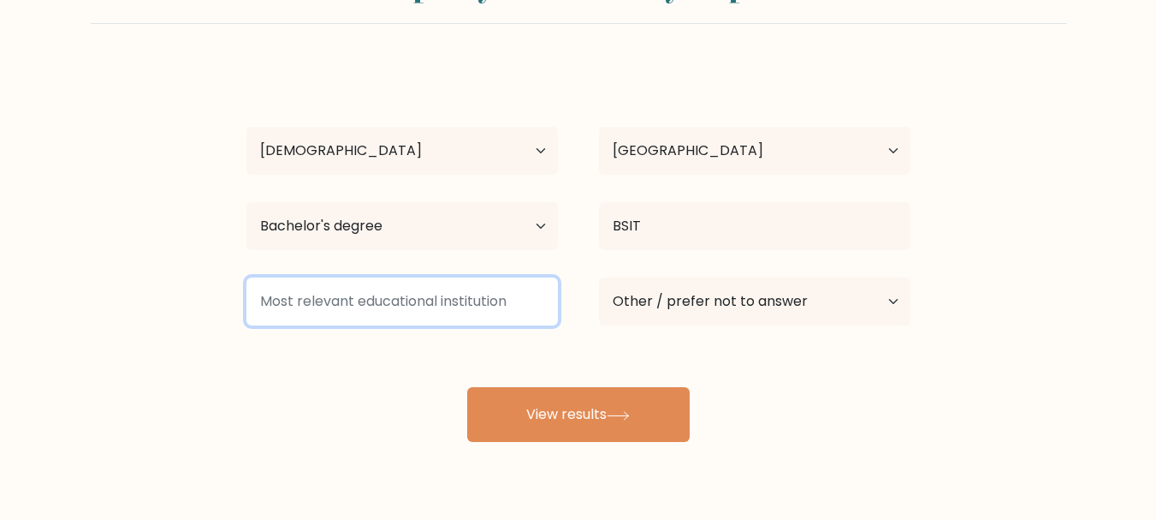
click at [455, 294] on input at bounding box center [403, 301] width 312 height 48
drag, startPoint x: 509, startPoint y: 300, endPoint x: 348, endPoint y: 300, distance: 161.8
click at [348, 300] on input at bounding box center [403, 301] width 312 height 48
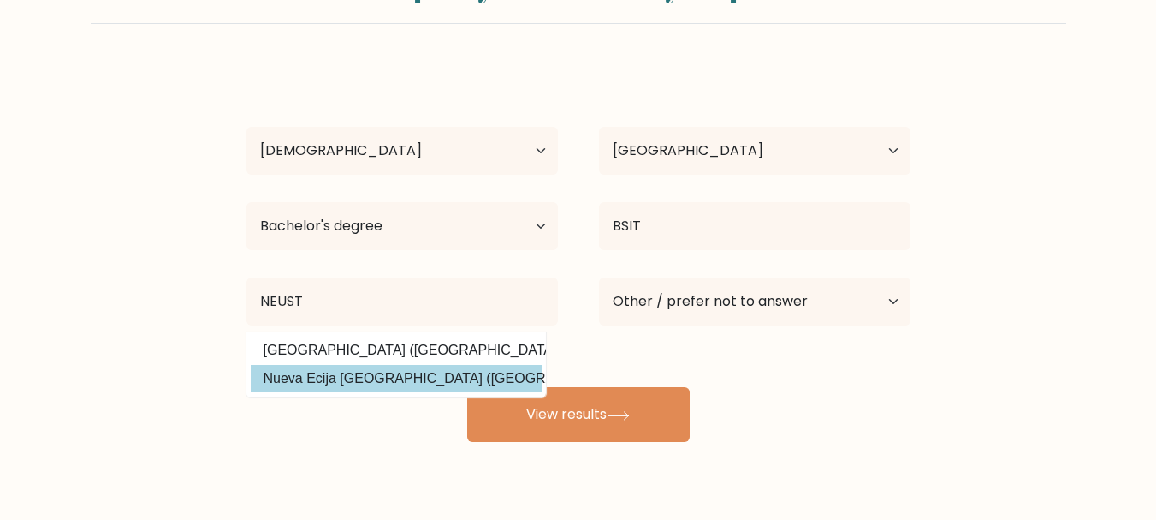
click at [473, 383] on option "Nueva Ecija [GEOGRAPHIC_DATA] ([GEOGRAPHIC_DATA])" at bounding box center [396, 378] width 291 height 27
type input "Nueva Ecija [GEOGRAPHIC_DATA]"
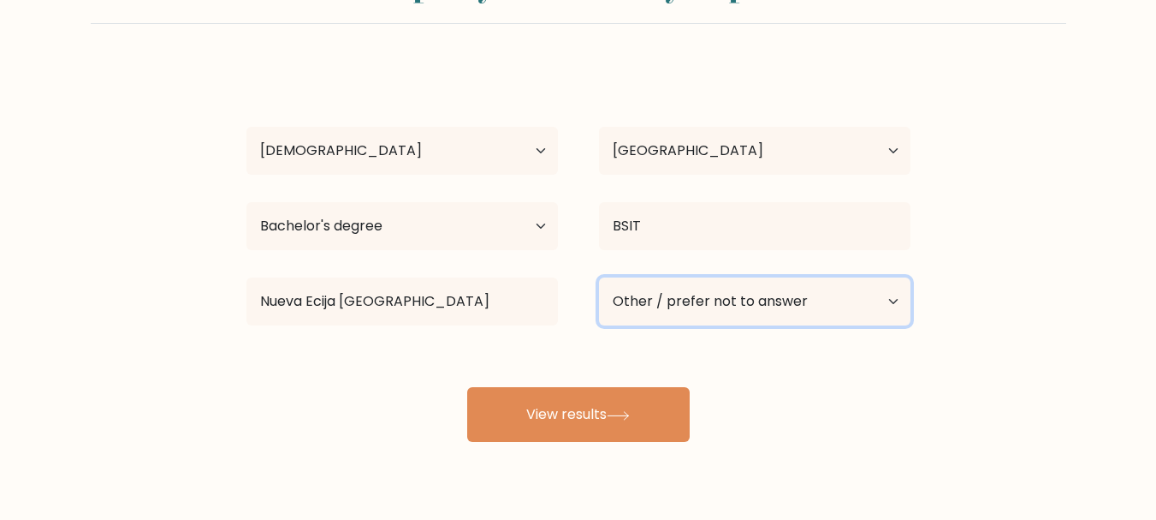
click at [711, 296] on select "Current employment status Employed Student Retired Other / prefer not to answer" at bounding box center [755, 301] width 312 height 48
click at [599, 277] on select "Current employment status Employed Student Retired Other / prefer not to answer" at bounding box center [755, 301] width 312 height 48
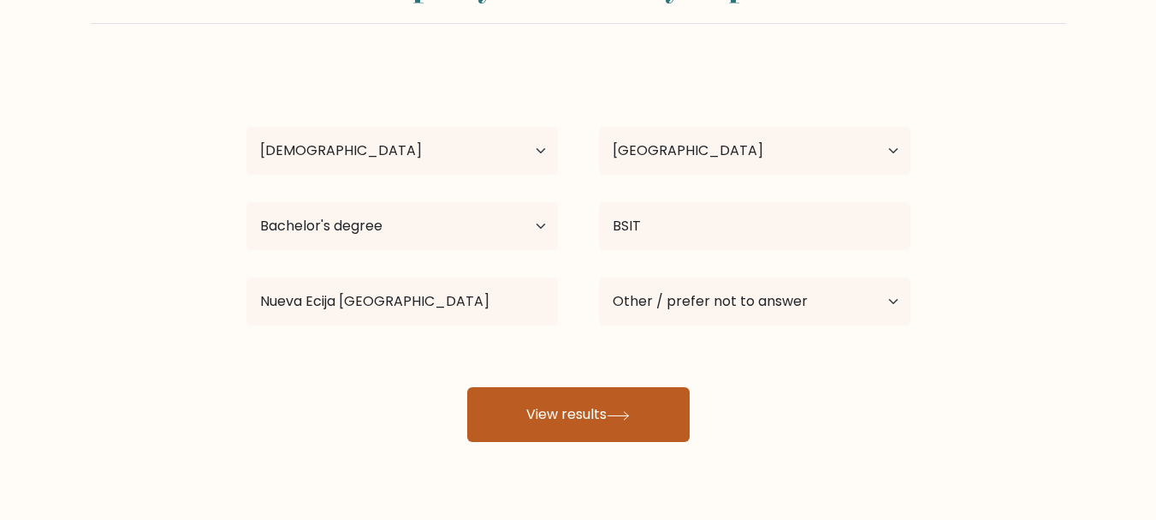
click at [618, 419] on icon at bounding box center [618, 415] width 23 height 9
